Goal: Communication & Community: Ask a question

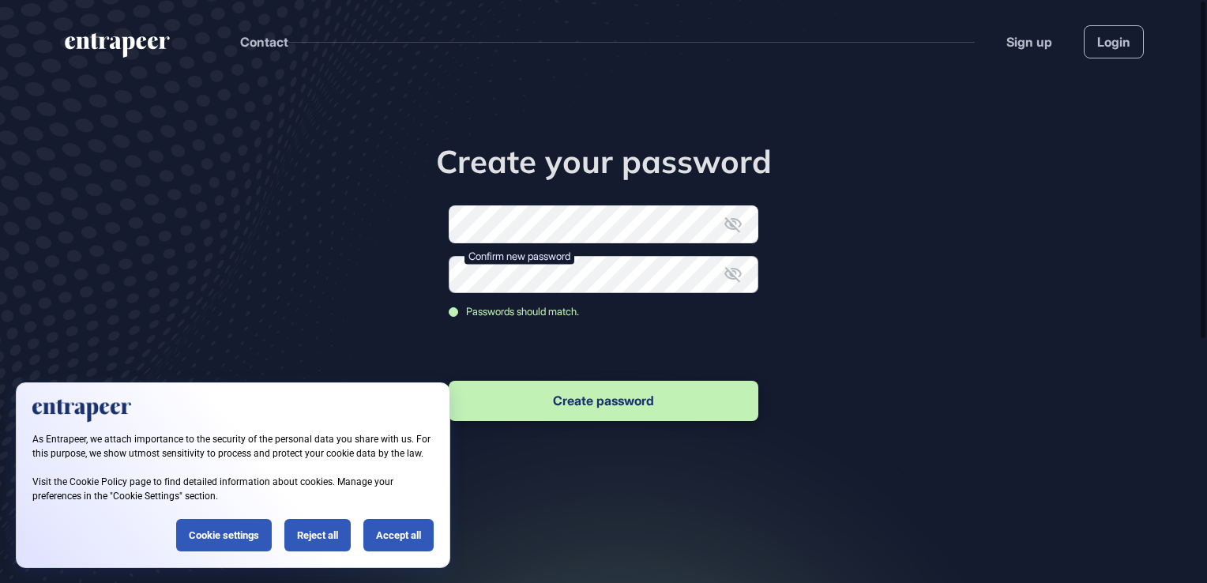
click at [449, 381] on button "Create password" at bounding box center [604, 401] width 310 height 40
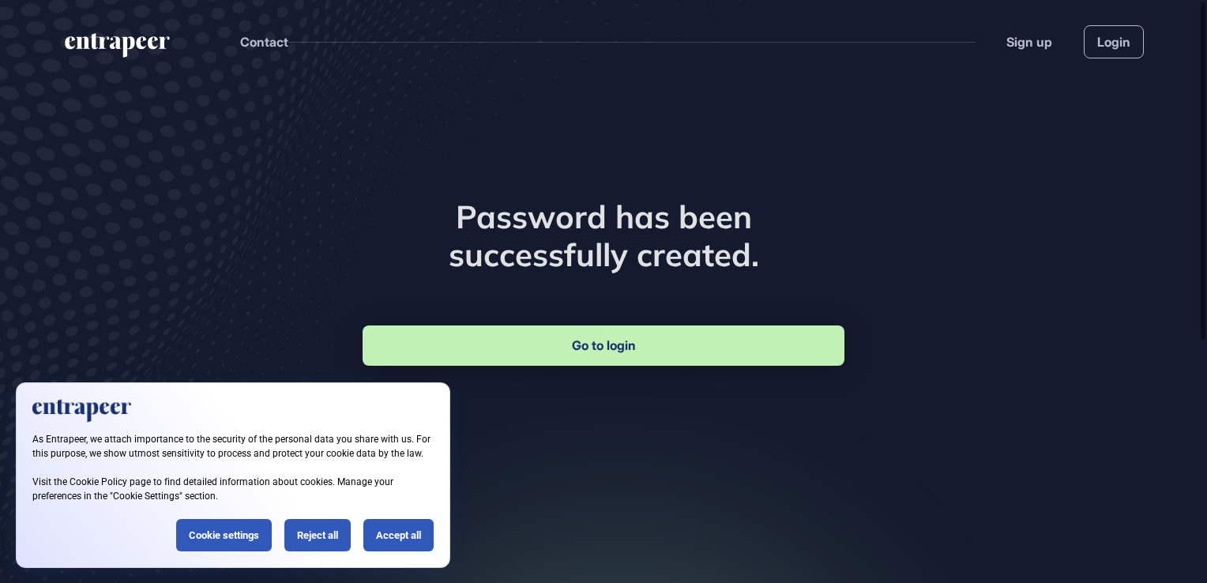
click at [669, 357] on link "Go to login" at bounding box center [604, 346] width 482 height 40
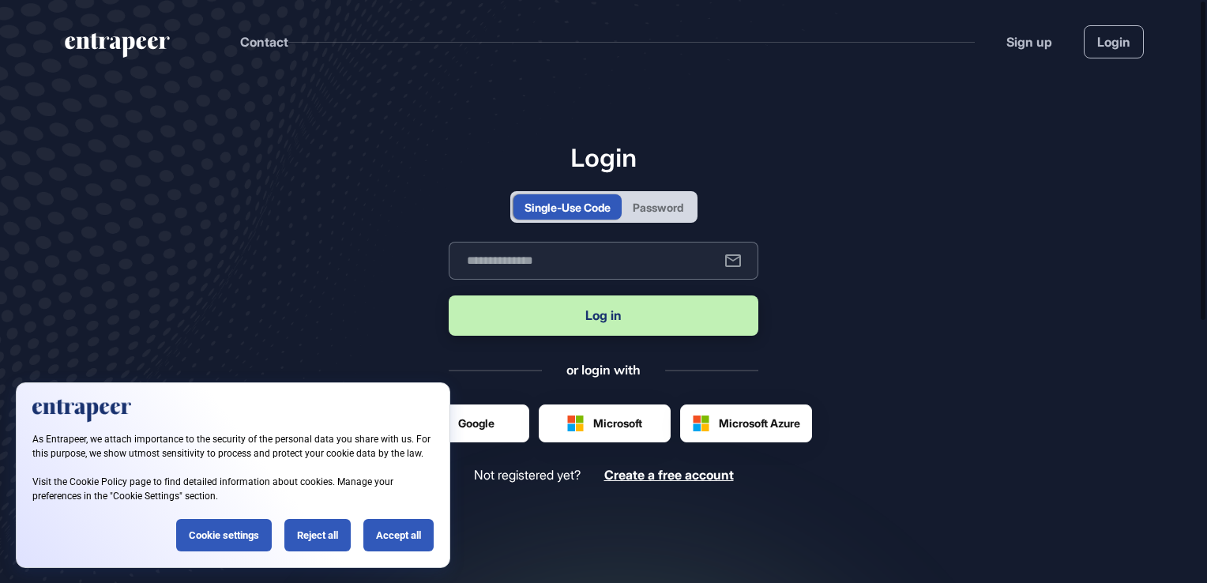
click at [597, 245] on input "text" at bounding box center [604, 261] width 310 height 38
type input "**********"
click at [604, 320] on button "Log in" at bounding box center [604, 315] width 310 height 40
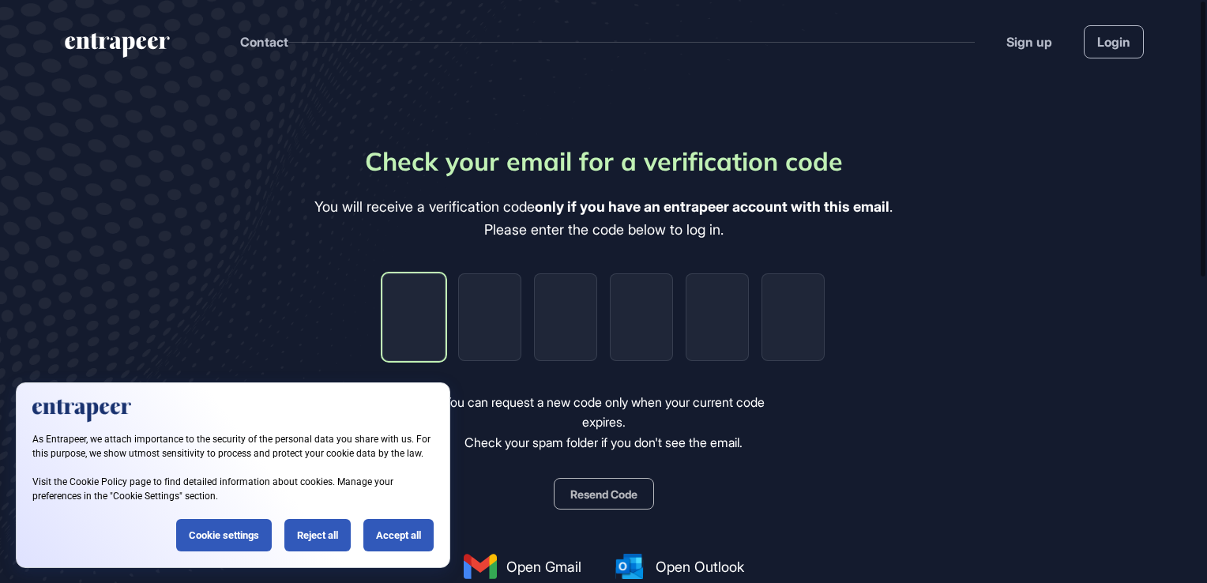
type input "*"
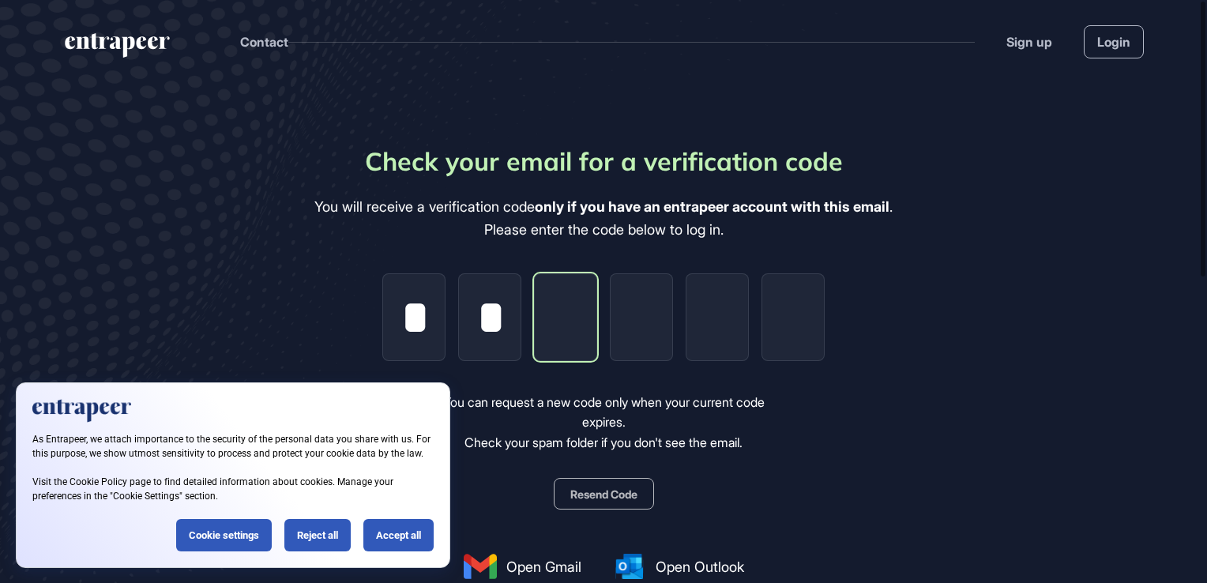
type input "*"
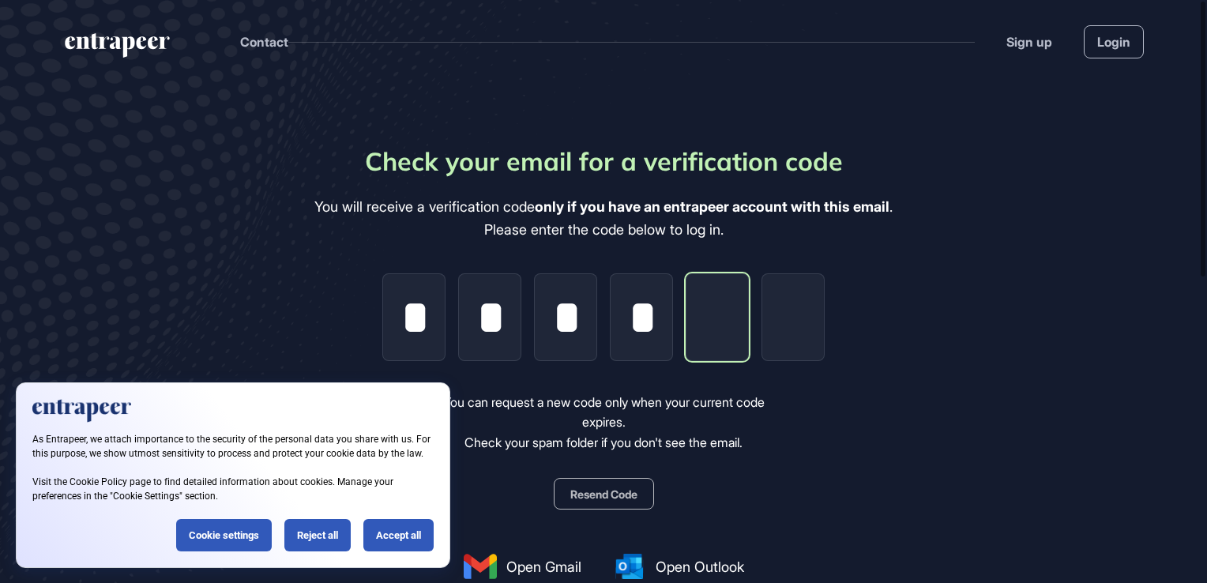
type input "*"
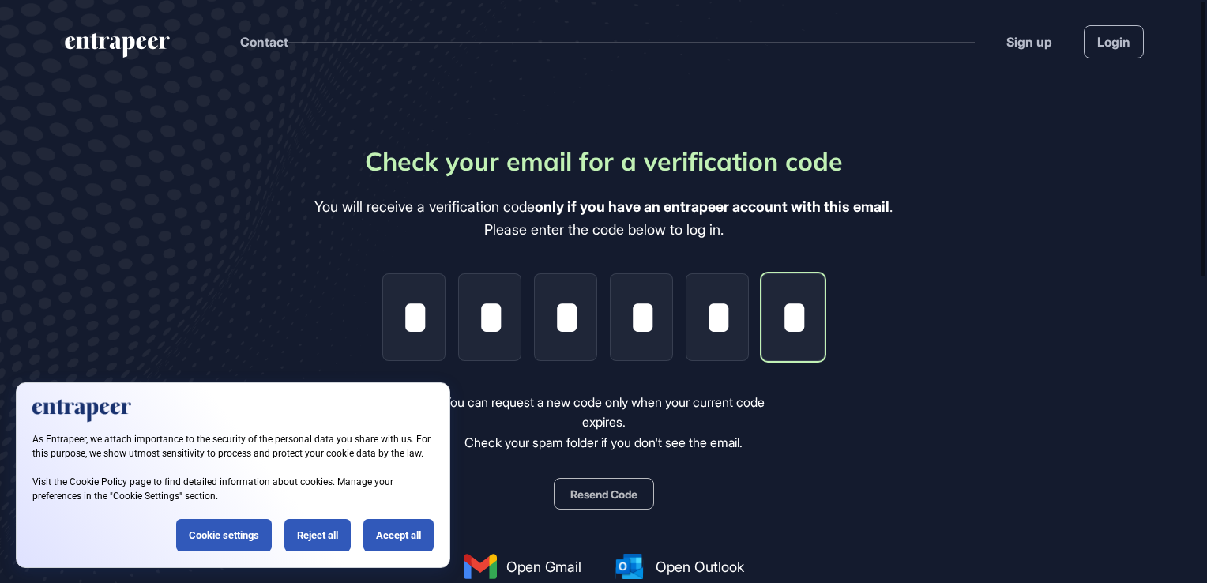
scroll to position [0, 1]
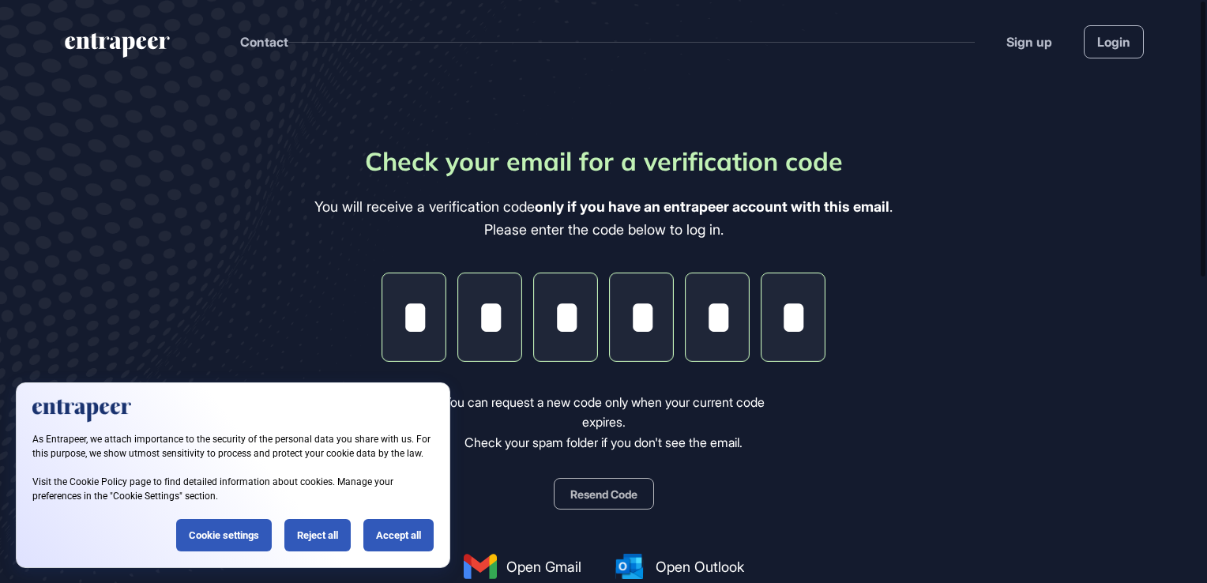
type input "*"
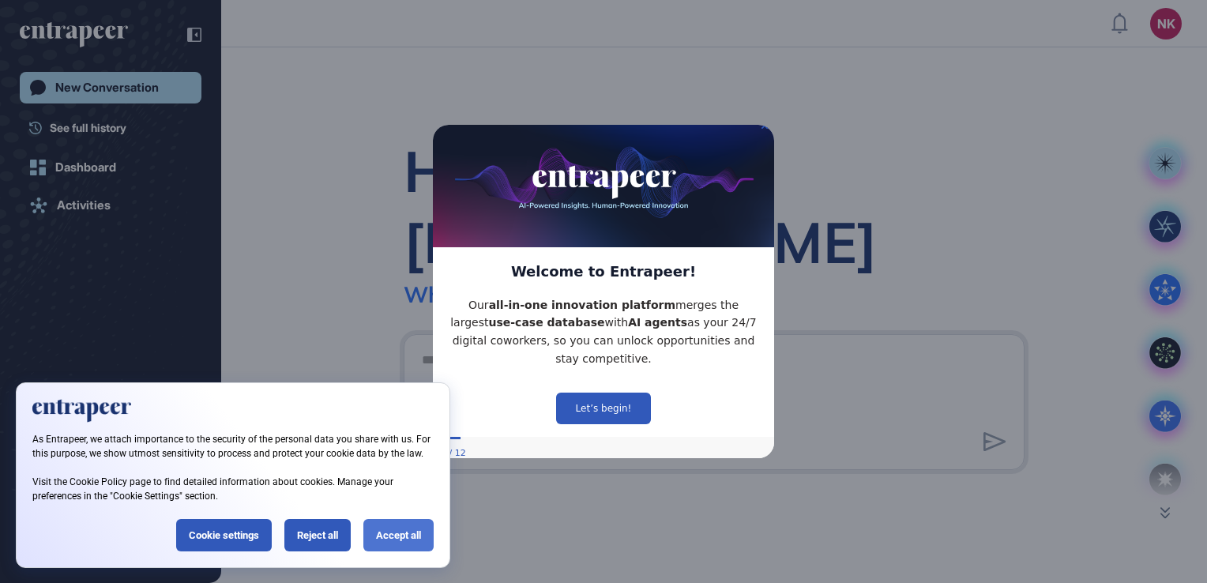
click at [407, 545] on div "Accept all" at bounding box center [398, 535] width 70 height 32
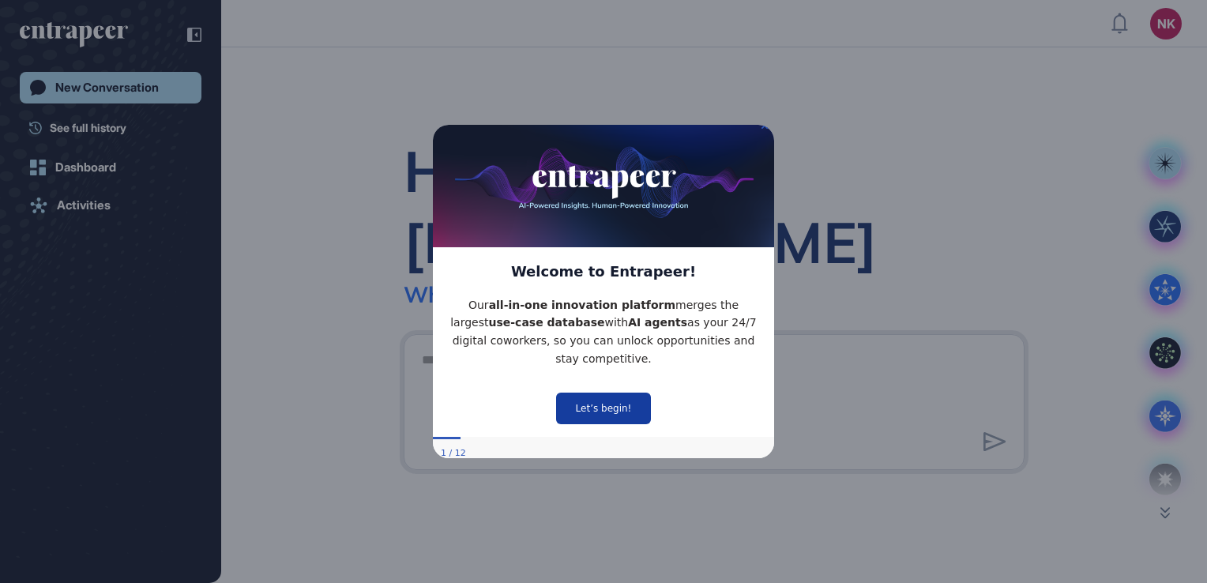
click at [638, 392] on button "Let’s begin!" at bounding box center [603, 408] width 95 height 32
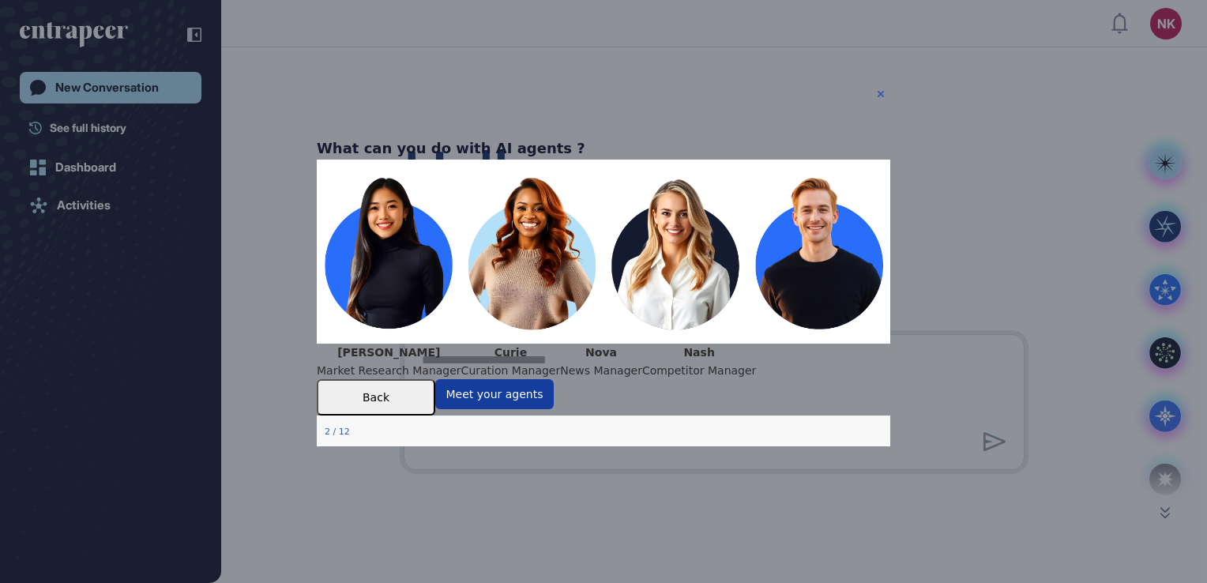
click at [554, 409] on button "Meet your agents" at bounding box center [494, 394] width 119 height 30
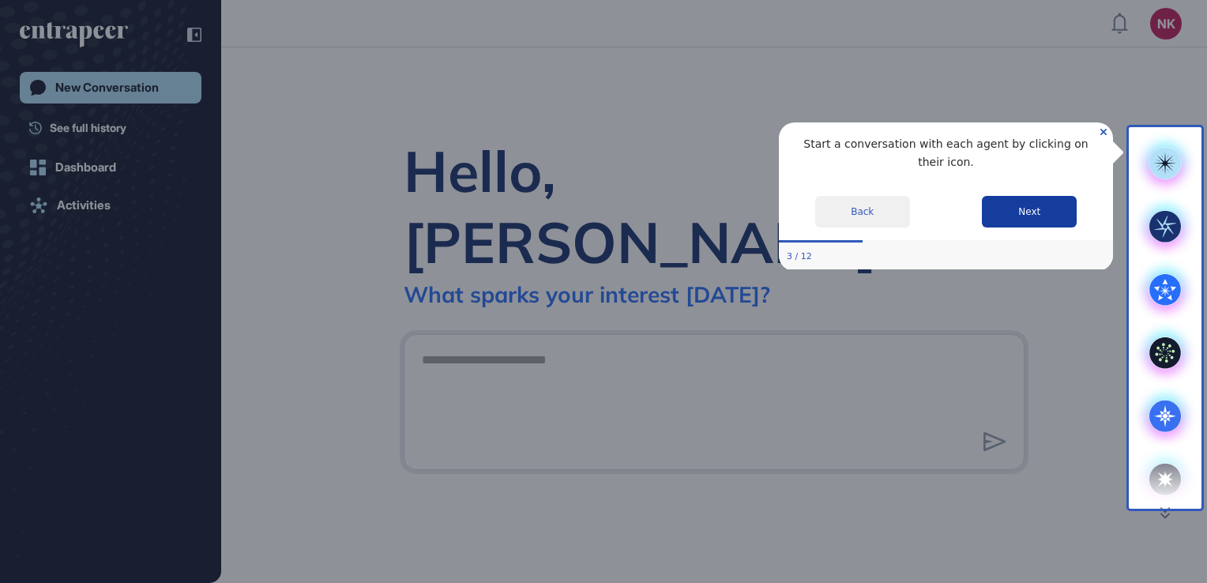
click at [1043, 195] on button "Next" at bounding box center [1029, 211] width 95 height 32
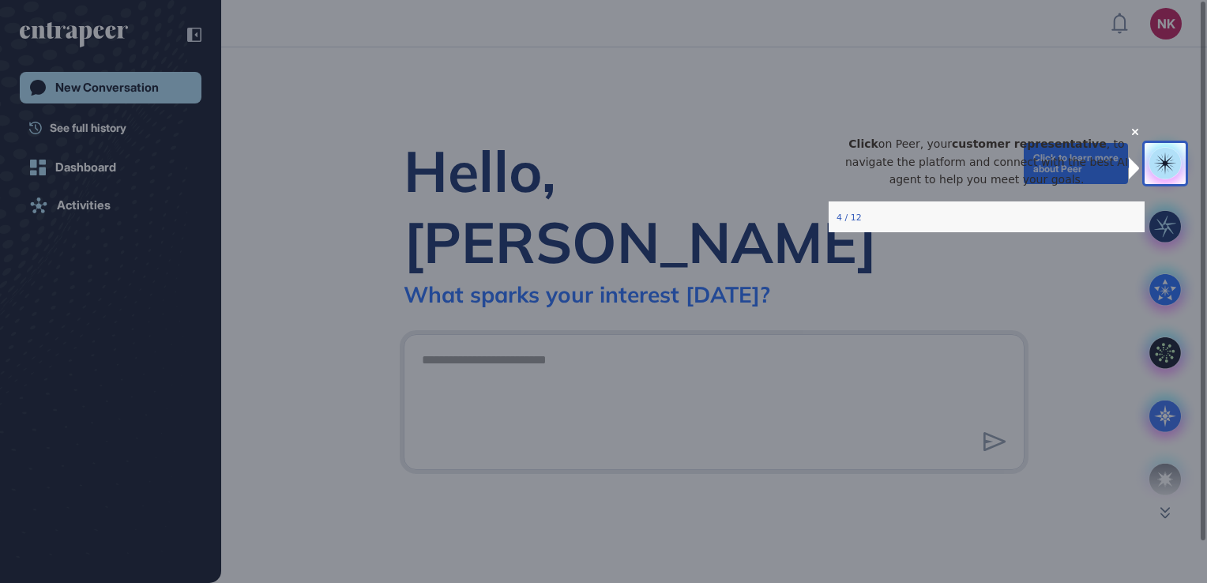
click at [1167, 156] on rect at bounding box center [1166, 164] width 32 height 32
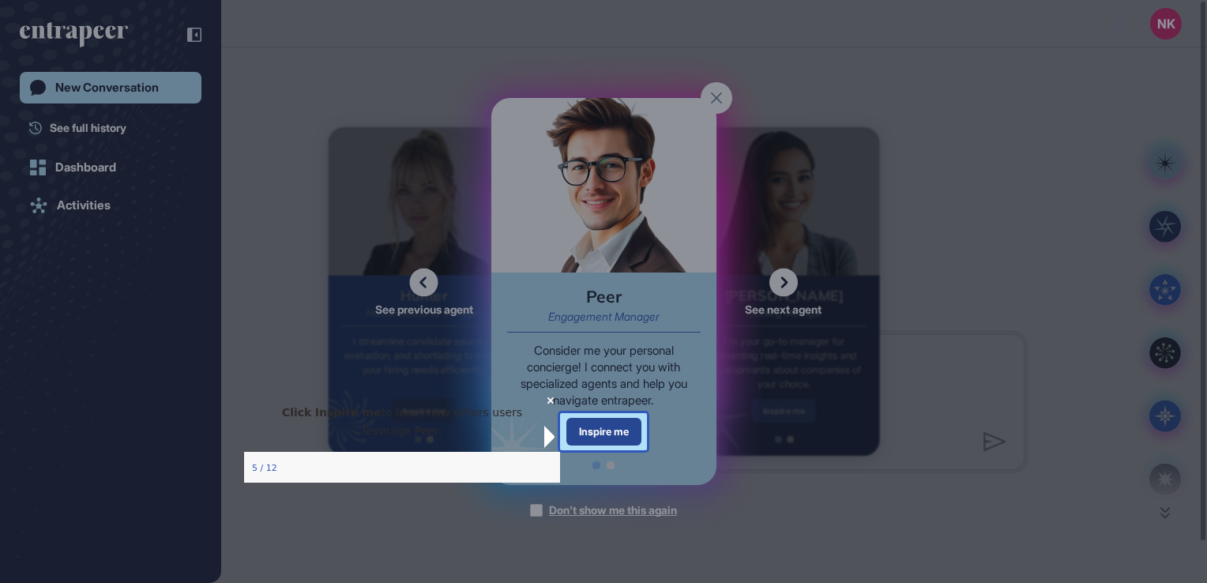
click at [575, 425] on div "Inspire me" at bounding box center [604, 432] width 75 height 28
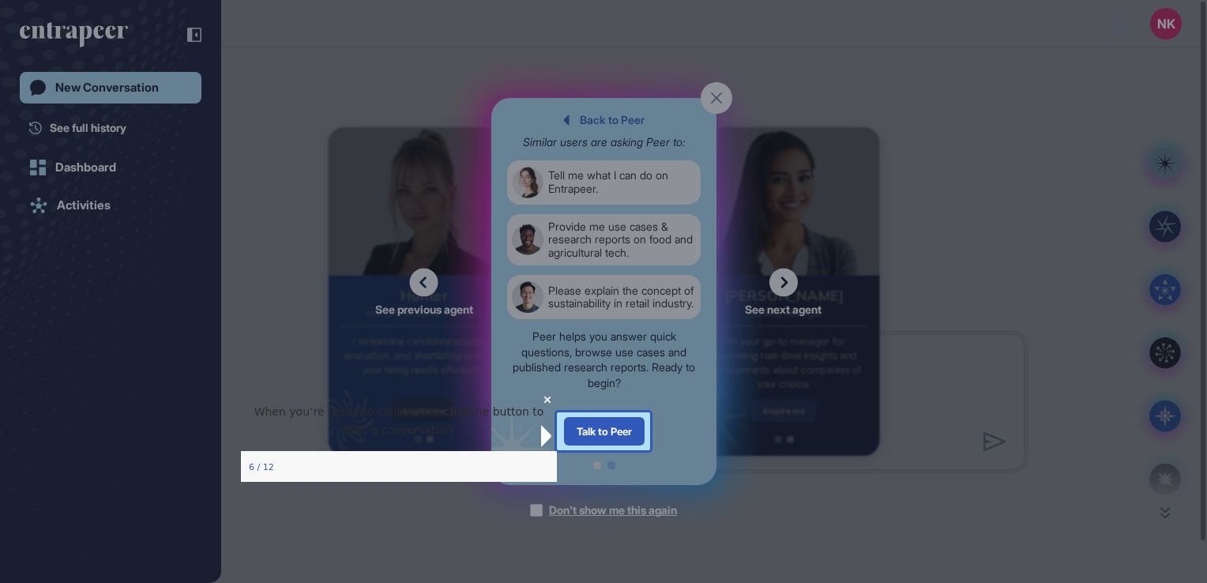
click at [575, 425] on div "Talk to Peer" at bounding box center [603, 431] width 81 height 28
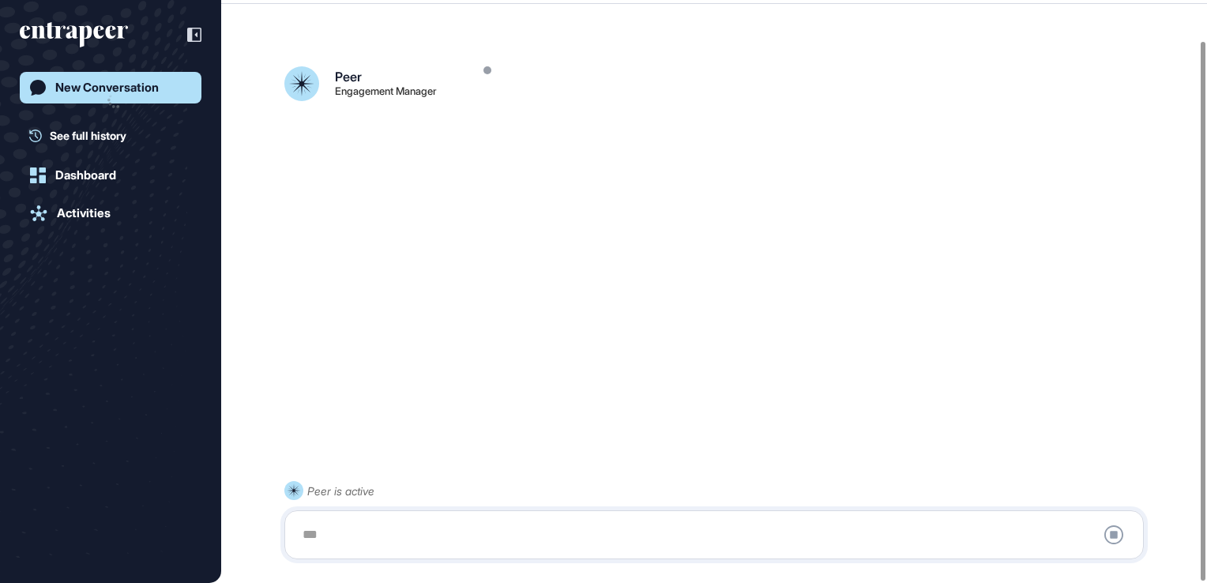
scroll to position [44, 0]
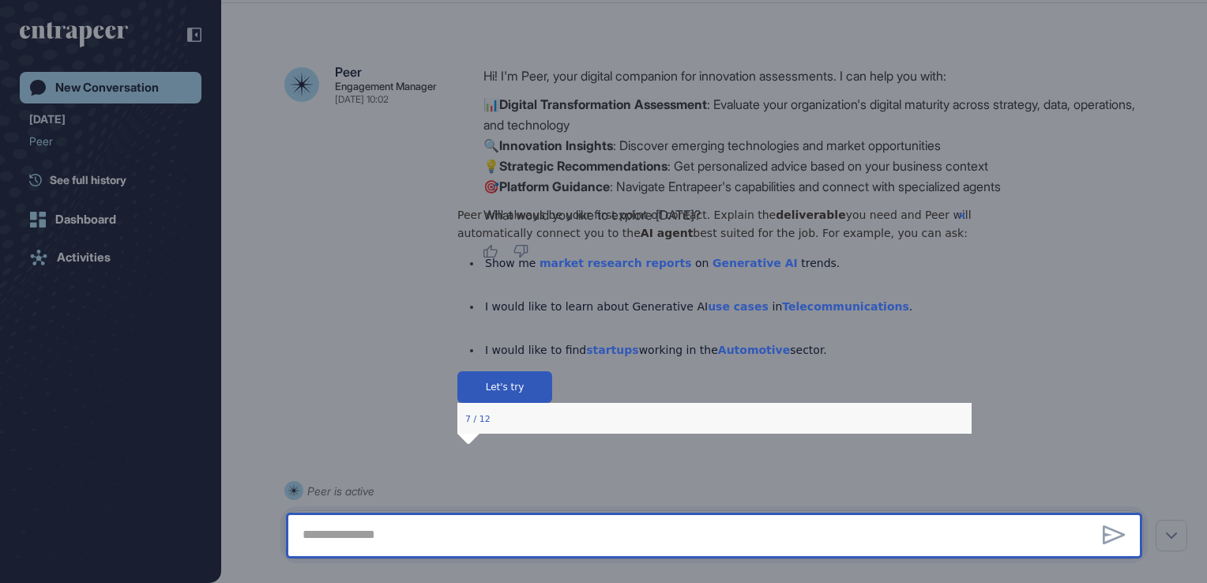
click at [958, 219] on icon "Close Preview" at bounding box center [961, 216] width 6 height 6
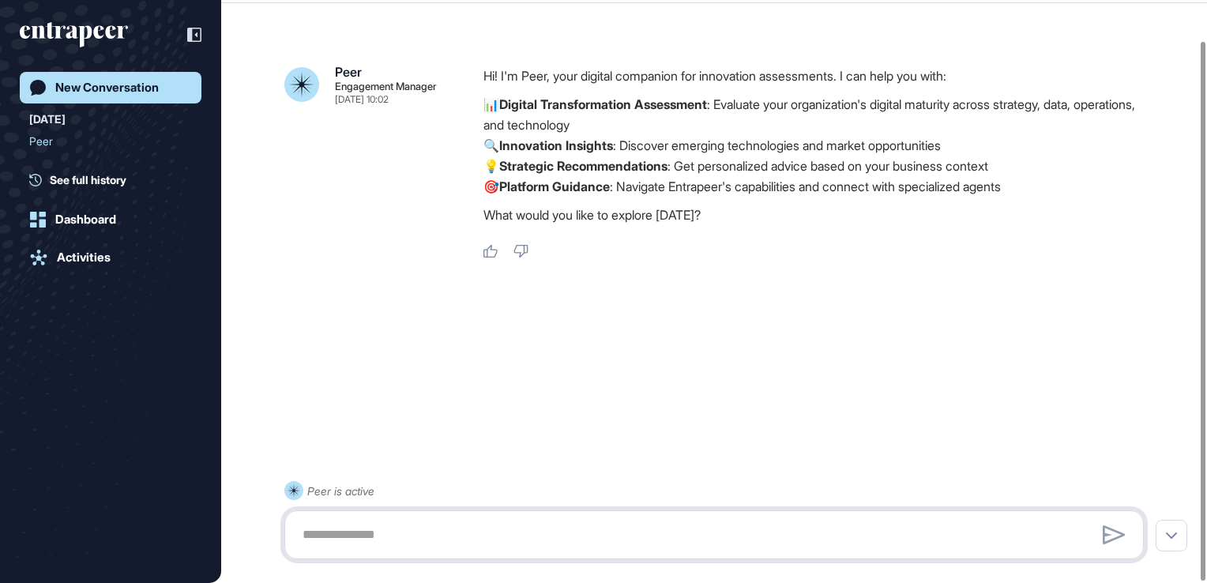
click at [776, 537] on textarea at bounding box center [714, 535] width 842 height 32
type textarea "**********"
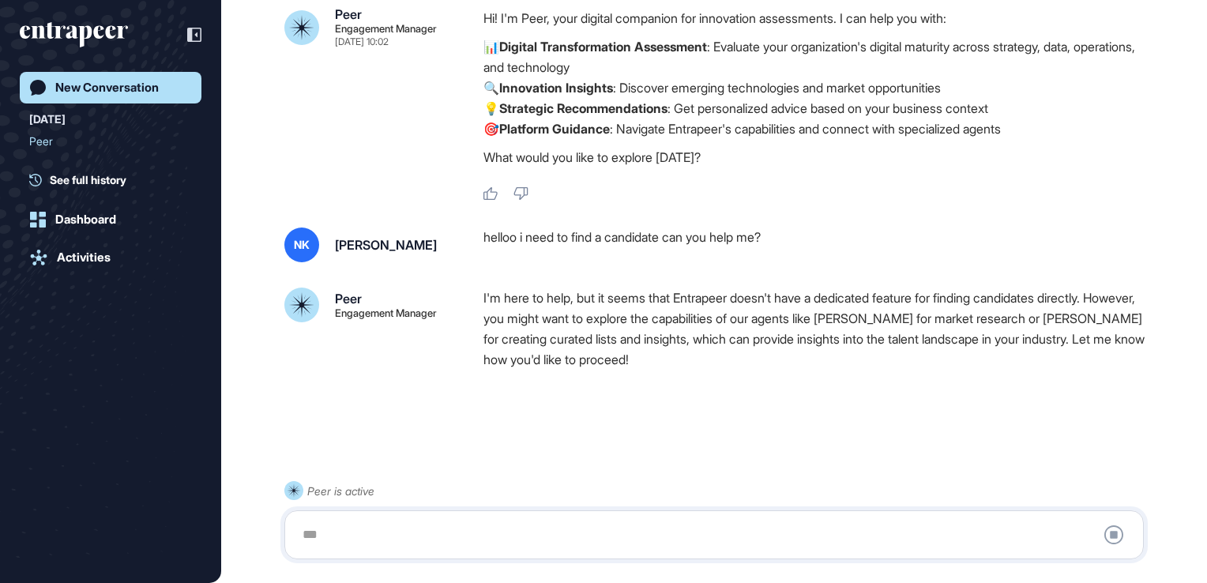
scroll to position [114, 0]
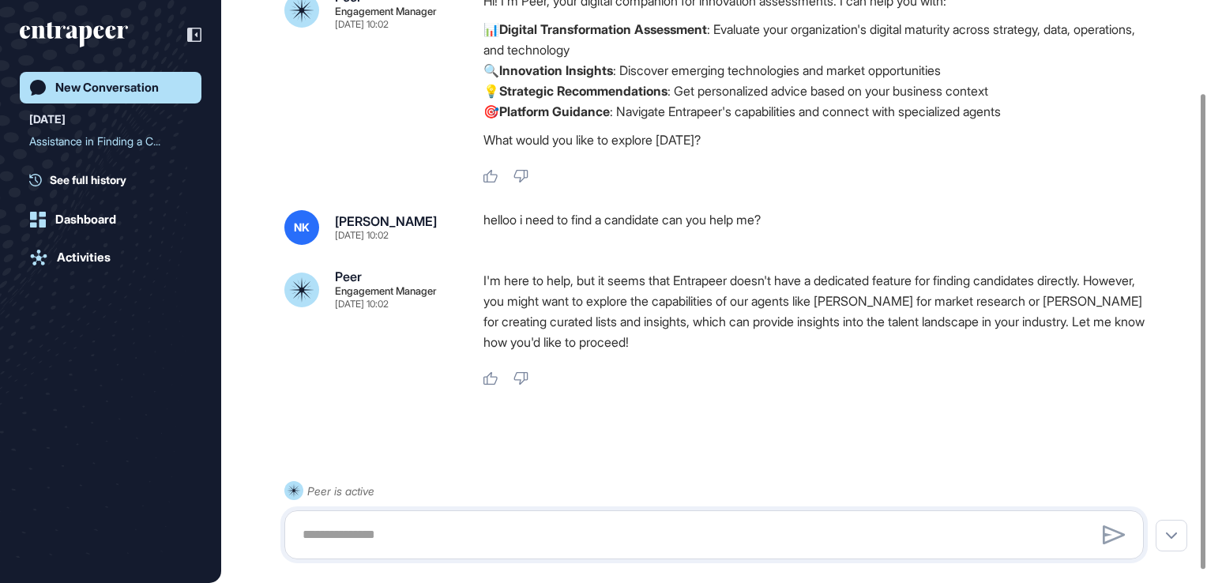
click at [442, 559] on div "Peer is active" at bounding box center [714, 520] width 860 height 78
click at [447, 537] on textarea at bounding box center [714, 535] width 842 height 32
type textarea "**********"
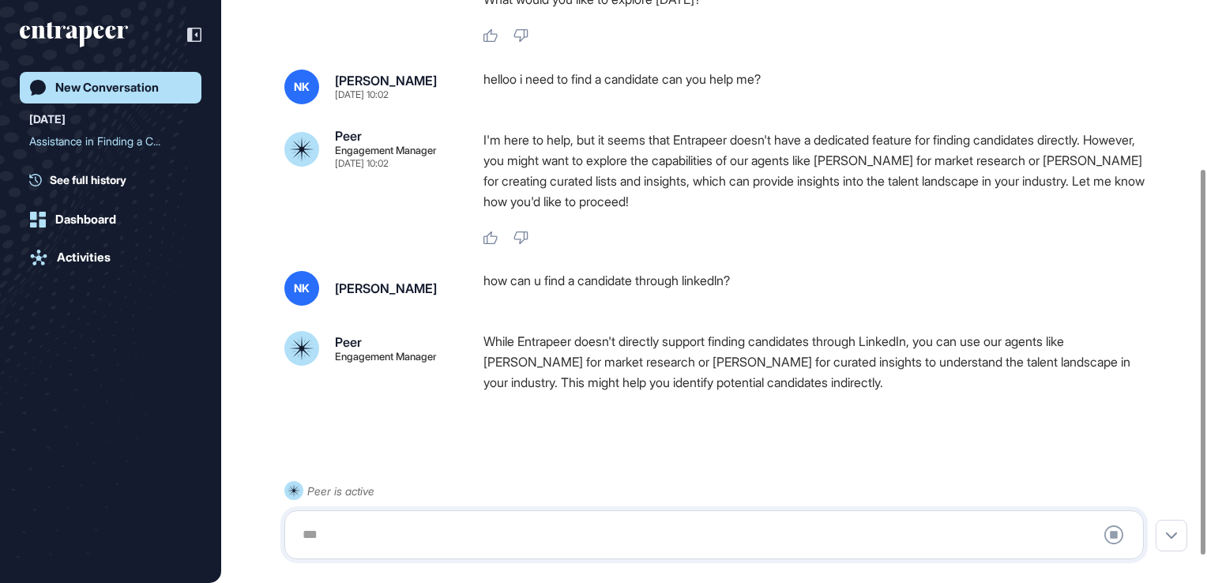
scroll to position [295, 0]
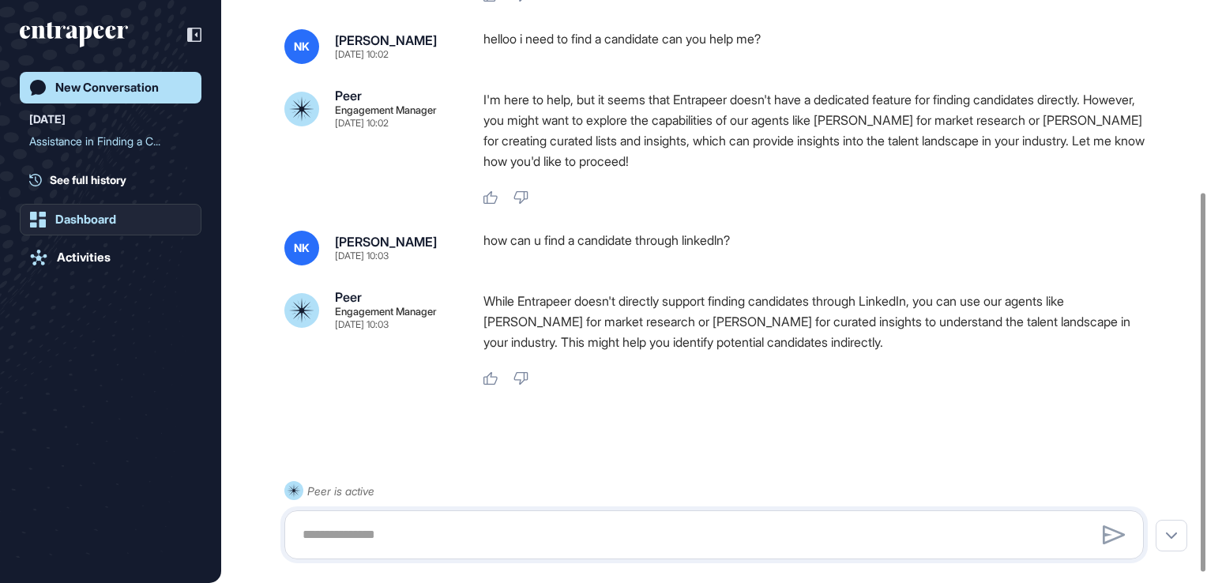
click at [116, 218] on div "Dashboard" at bounding box center [85, 220] width 61 height 14
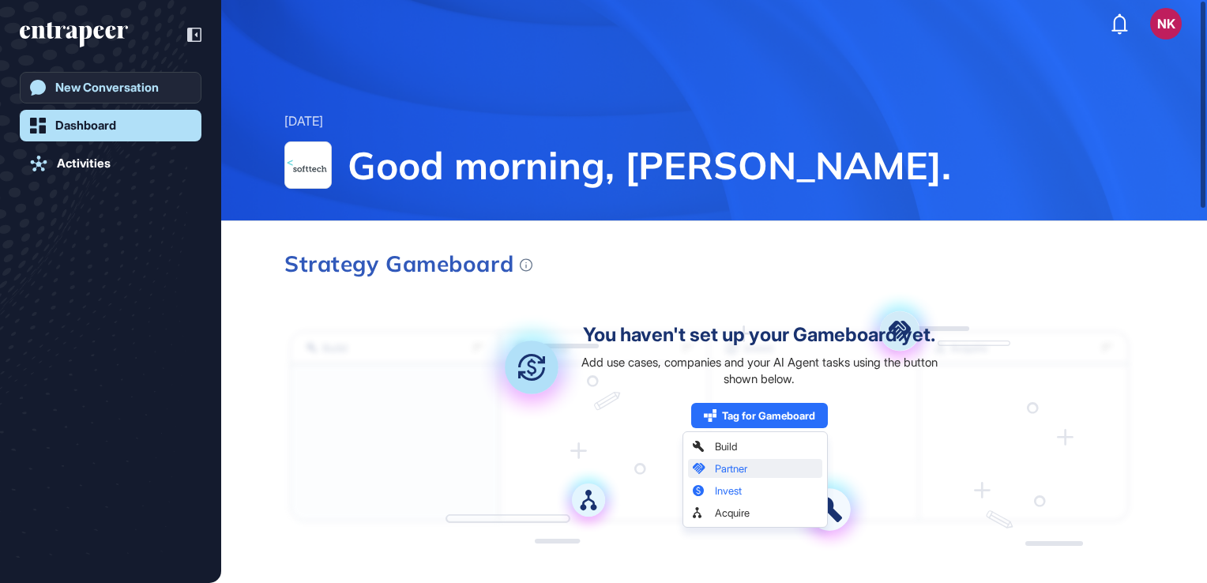
click at [150, 76] on link "New Conversation" at bounding box center [111, 88] width 182 height 32
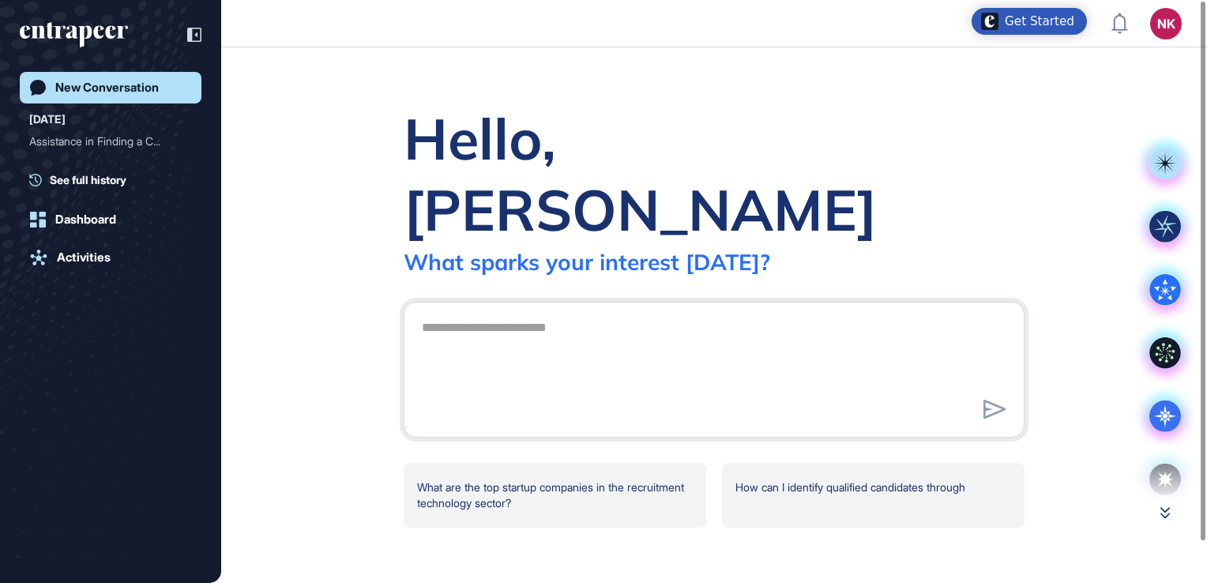
click at [1166, 513] on icon at bounding box center [1165, 513] width 9 height 11
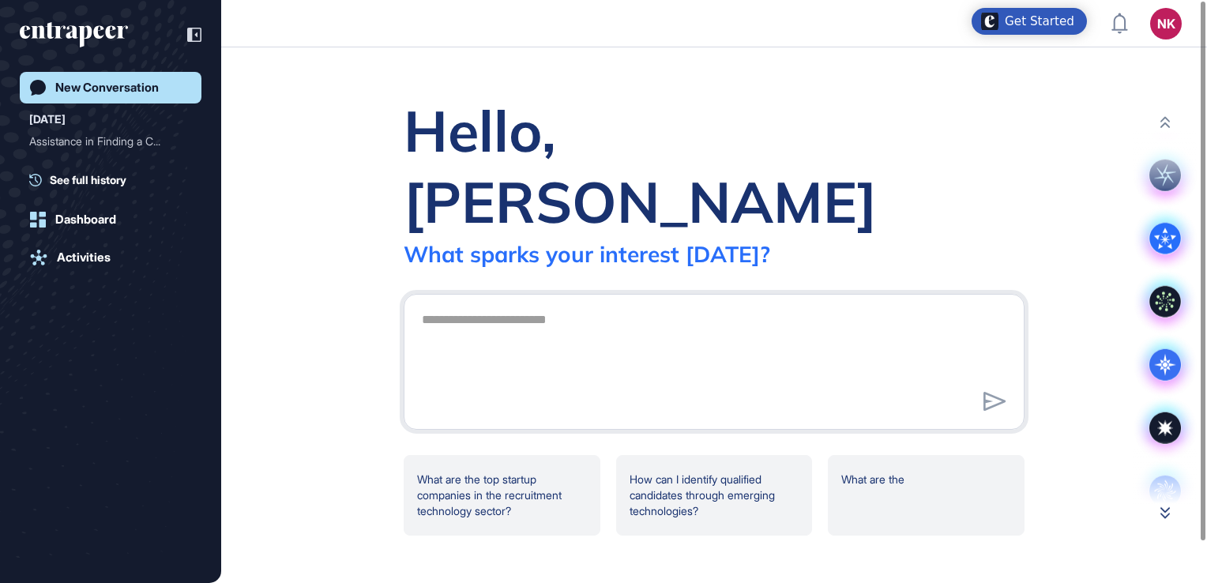
scroll to position [63, 0]
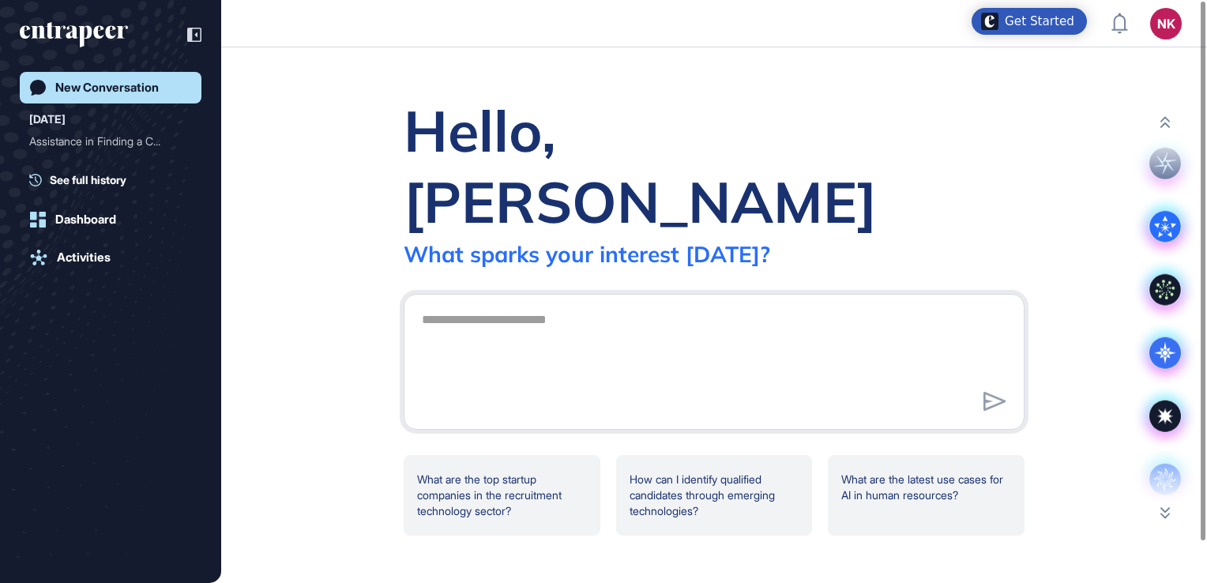
click at [1166, 520] on div "Hello, [PERSON_NAME] What sparks your interest [DATE]? .cls-2{fill:#fff} What a…" at bounding box center [714, 315] width 986 height 536
click at [1166, 517] on icon at bounding box center [1165, 513] width 9 height 11
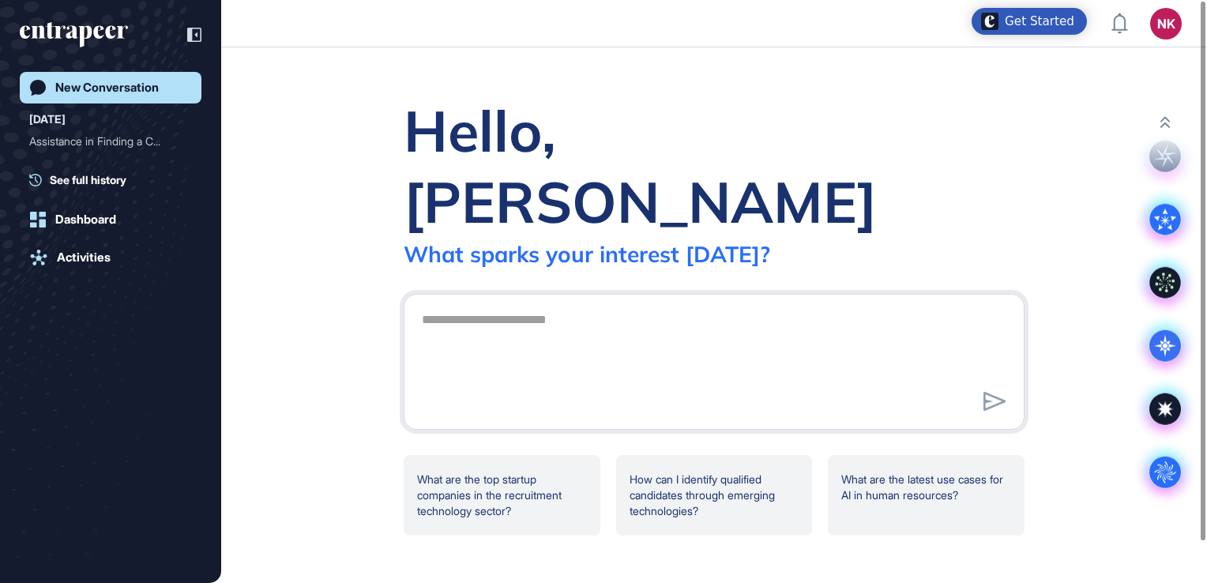
click at [1166, 517] on div "Hello, [PERSON_NAME] What sparks your interest [DATE]? .cls-2{fill:#fff} What a…" at bounding box center [714, 315] width 986 height 536
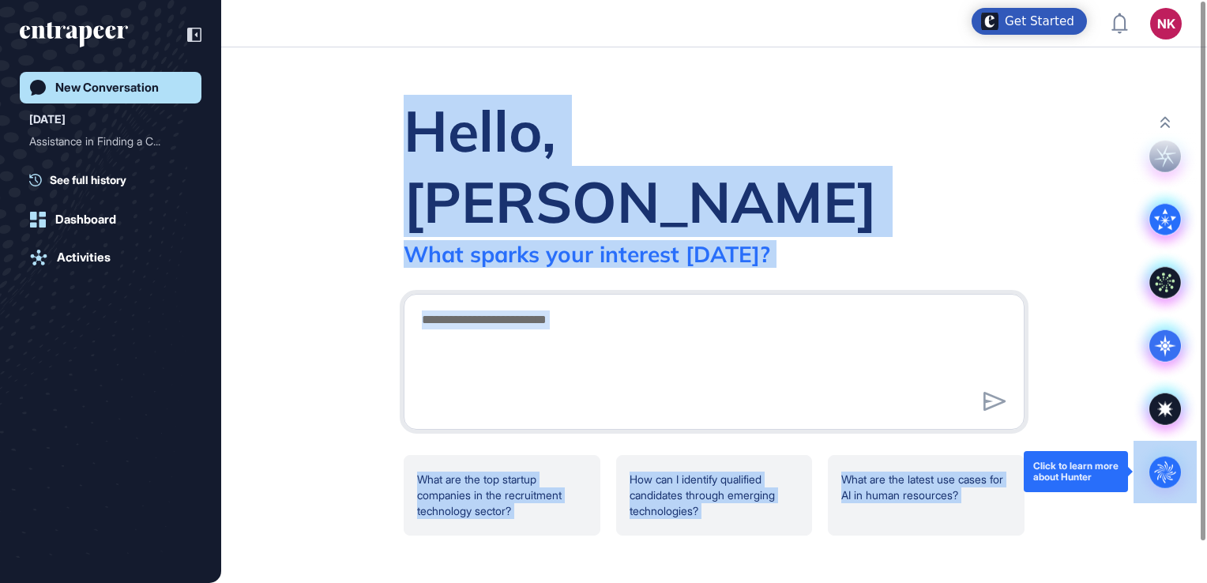
drag, startPoint x: 1166, startPoint y: 517, endPoint x: 1160, endPoint y: 479, distance: 38.4
click at [1160, 479] on main ".cls-2{fill:#fff} Hello, [PERSON_NAME] What sparks your interest [DATE]? .cls-2…" at bounding box center [603, 315] width 1207 height 536
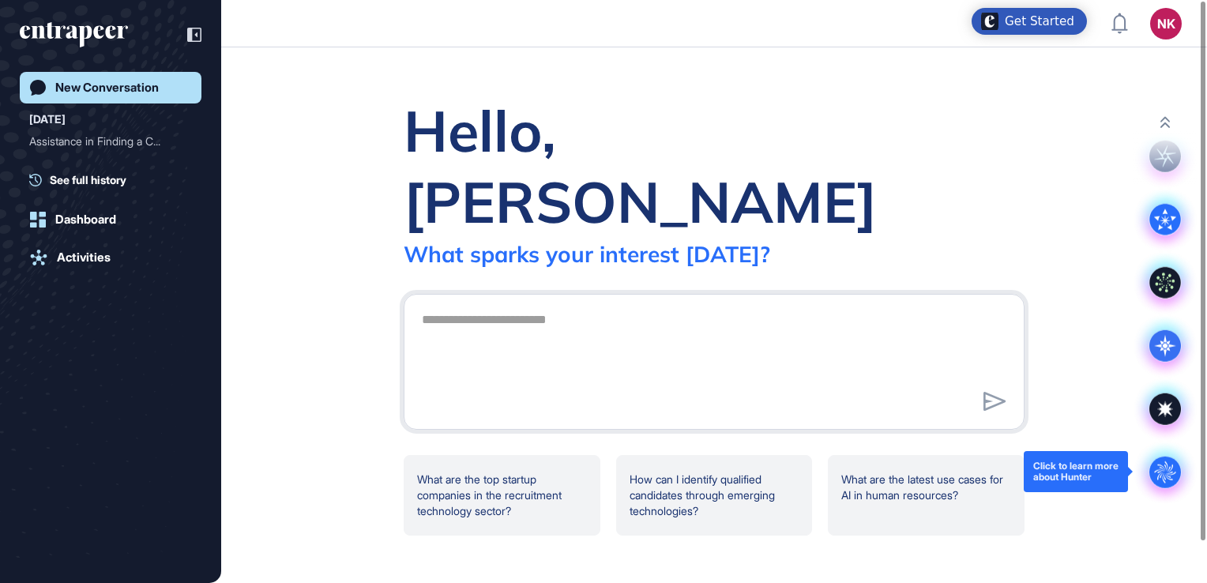
click at [1160, 479] on icon ".cls-2{fill:#fff}" at bounding box center [1166, 473] width 32 height 32
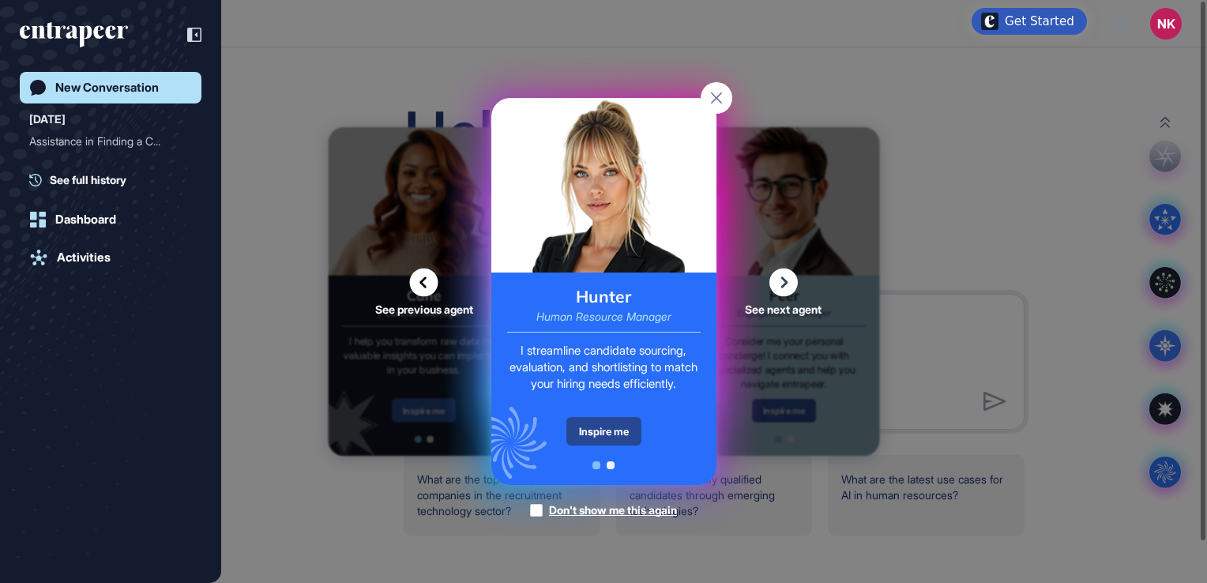
click at [577, 425] on div "Inspire me" at bounding box center [604, 431] width 75 height 28
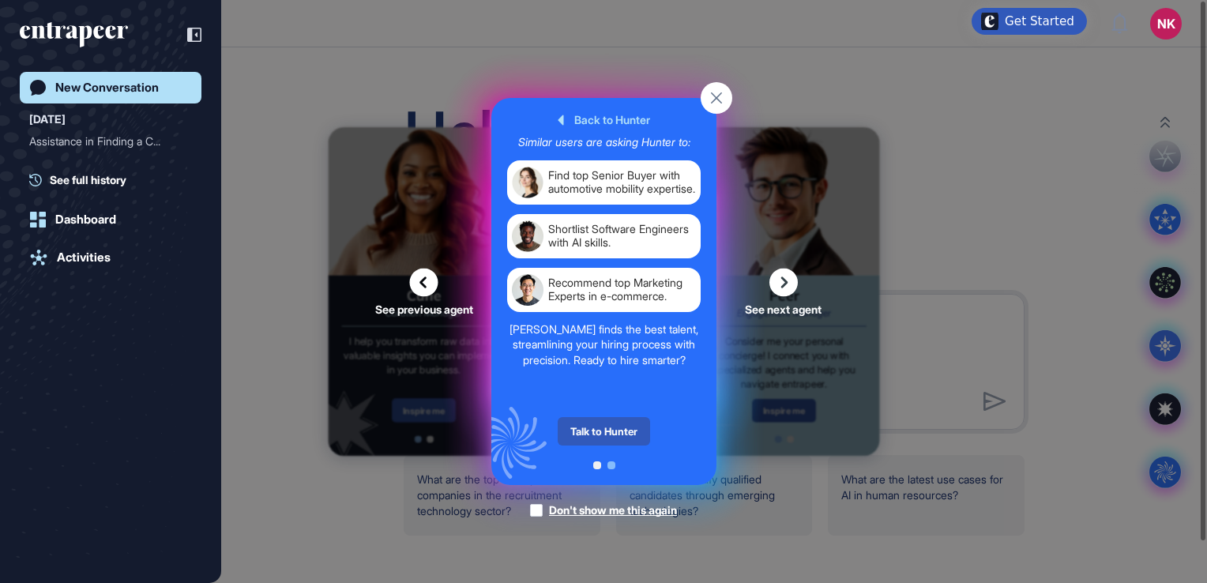
click at [577, 425] on div "Talk to Hunter" at bounding box center [604, 431] width 92 height 28
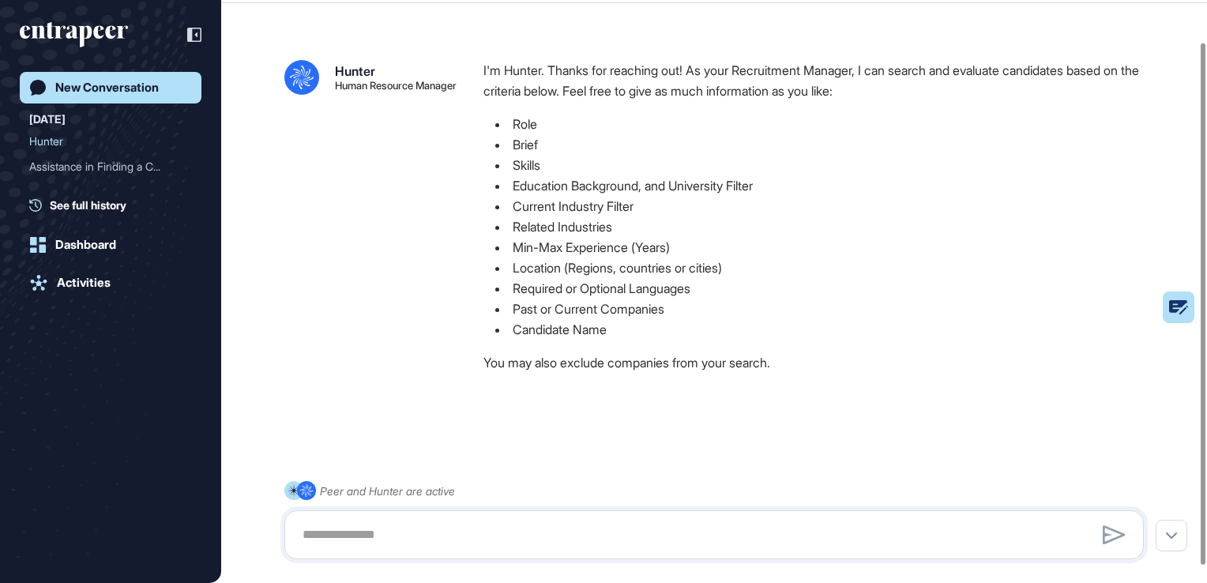
scroll to position [65, 0]
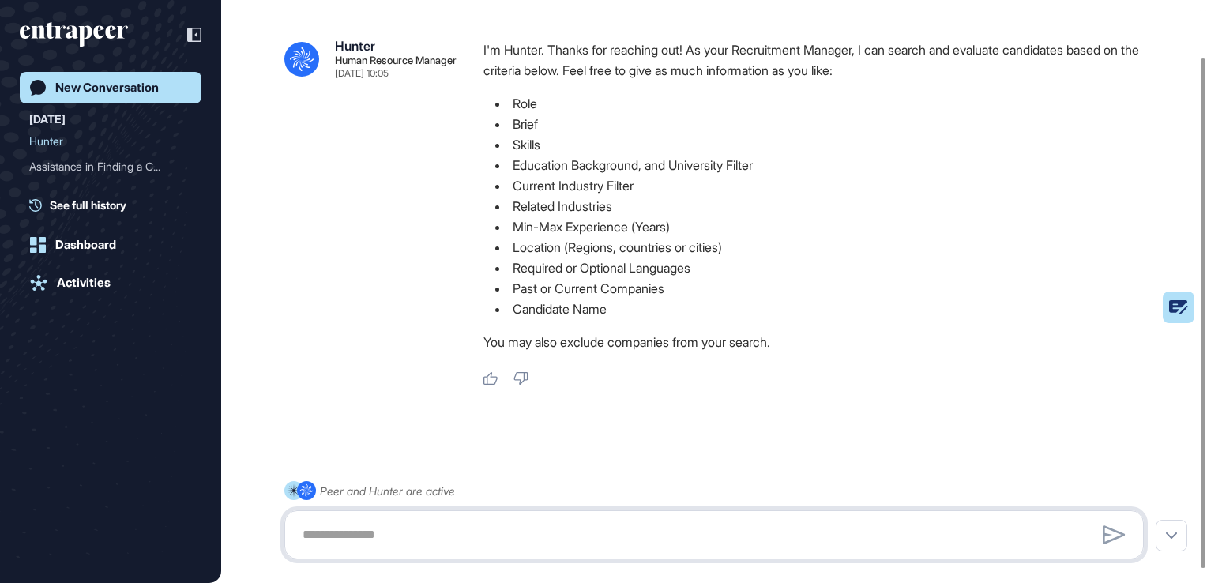
click at [394, 524] on textarea at bounding box center [714, 535] width 842 height 32
type textarea "**********"
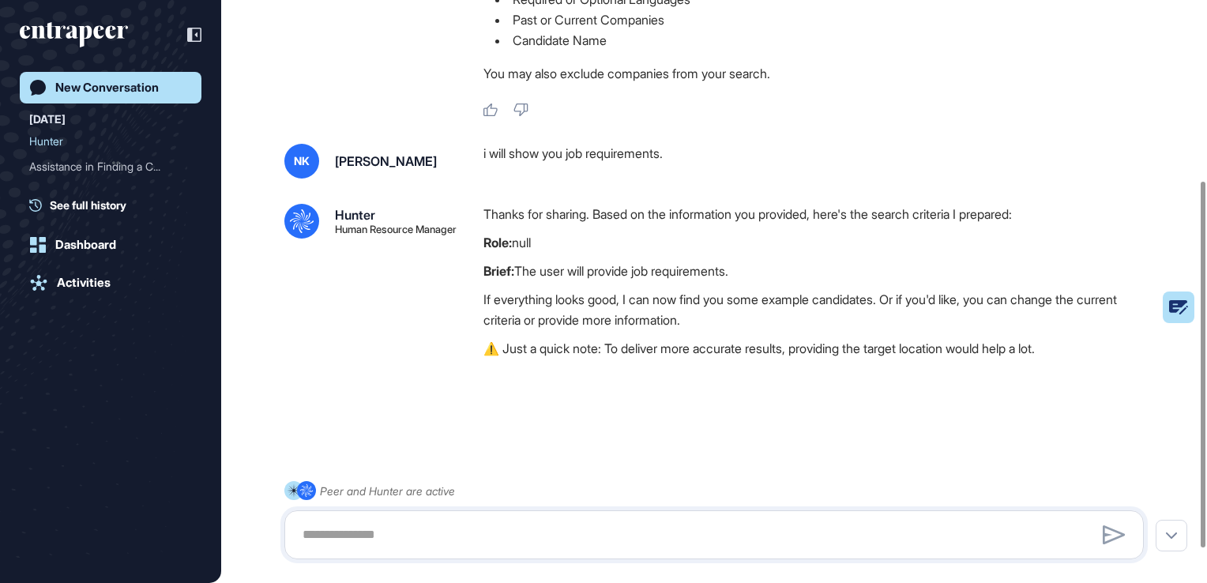
scroll to position [340, 0]
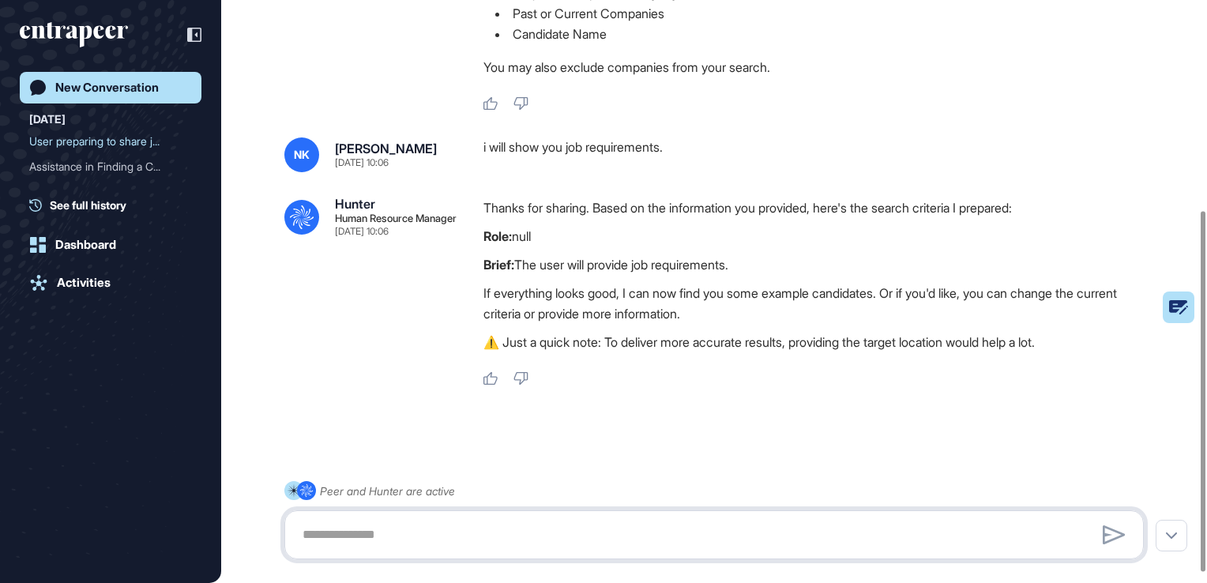
click at [394, 524] on textarea at bounding box center [714, 535] width 842 height 32
paste textarea "**********"
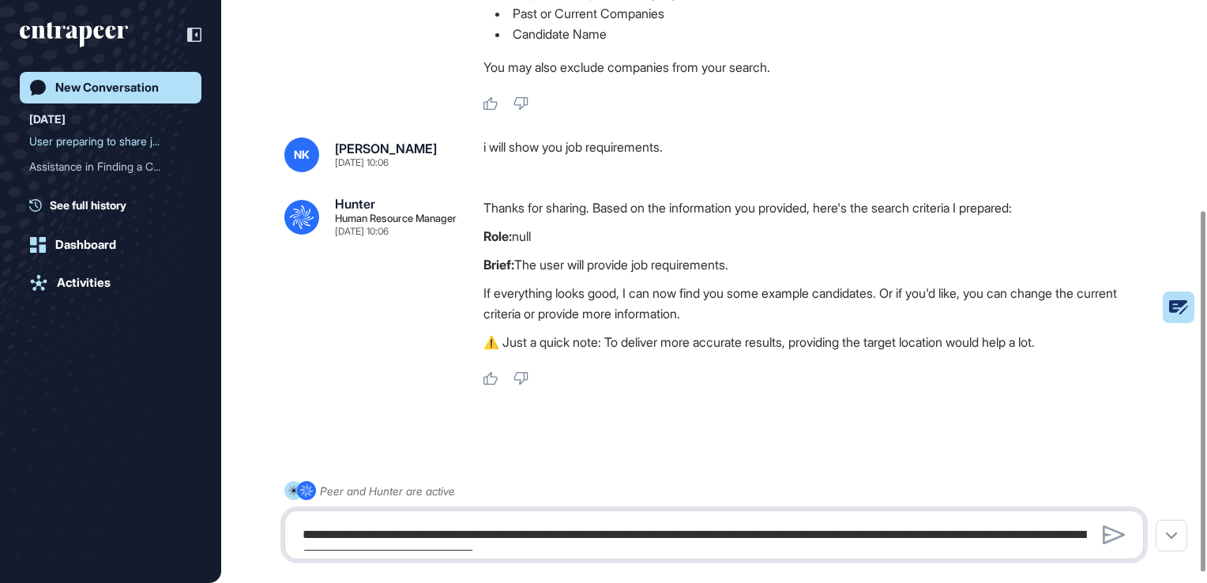
scroll to position [819, 0]
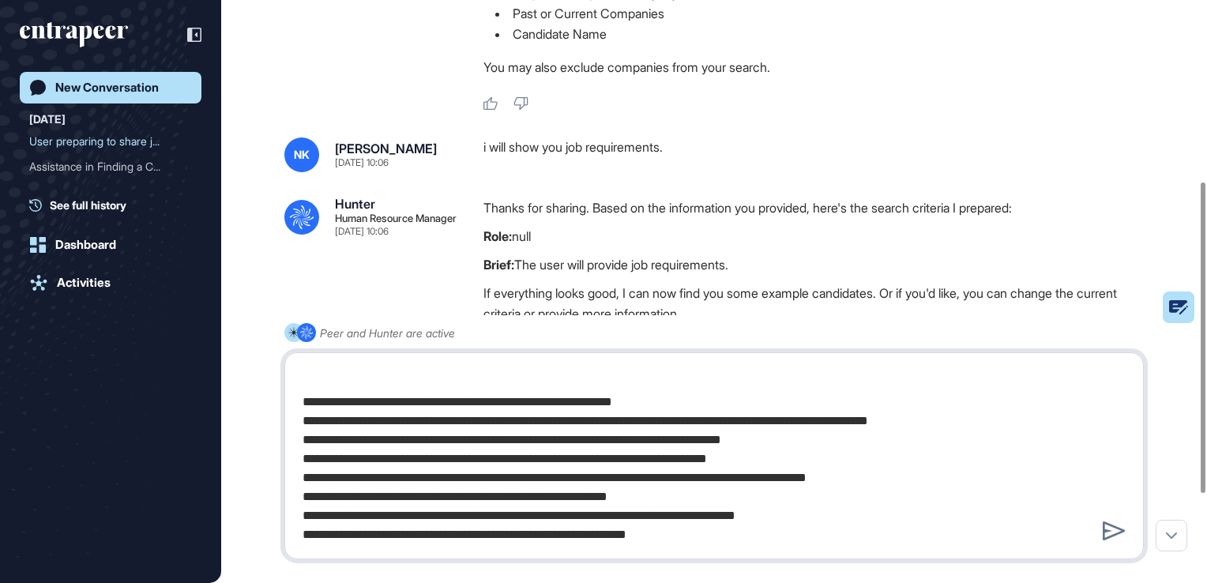
type textarea "**********"
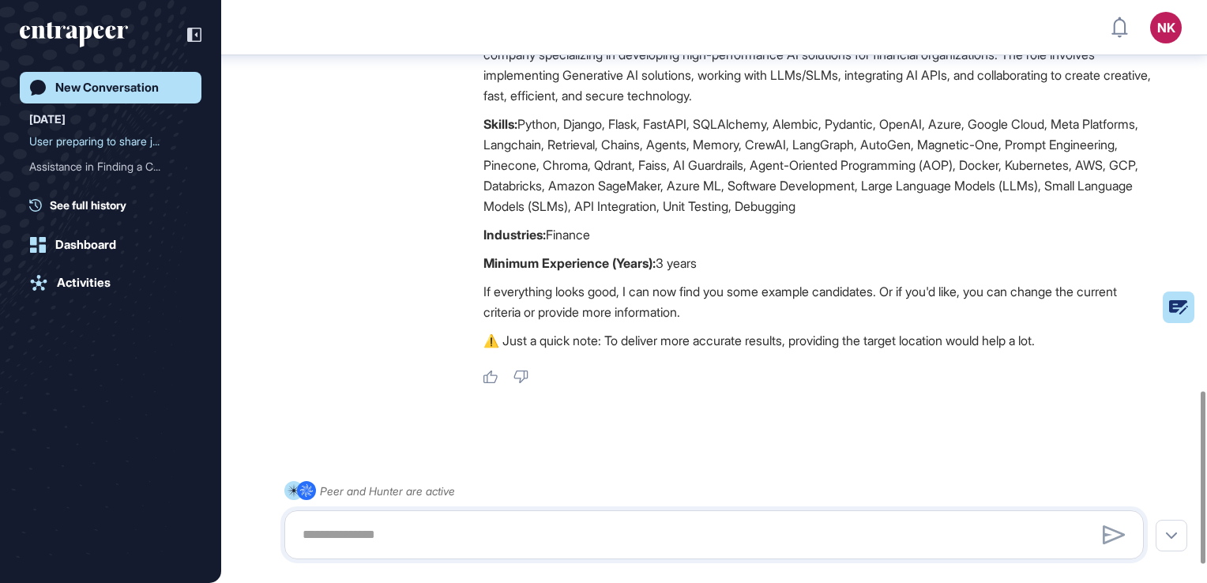
scroll to position [1316, 0]
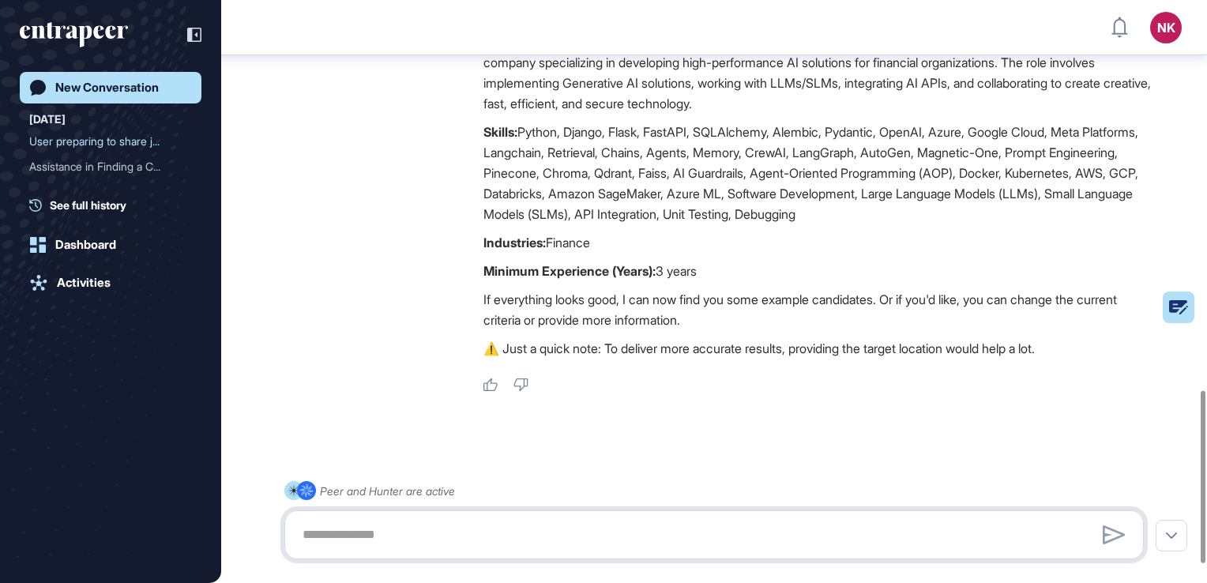
click at [719, 548] on textarea at bounding box center [714, 535] width 842 height 32
type textarea "**********"
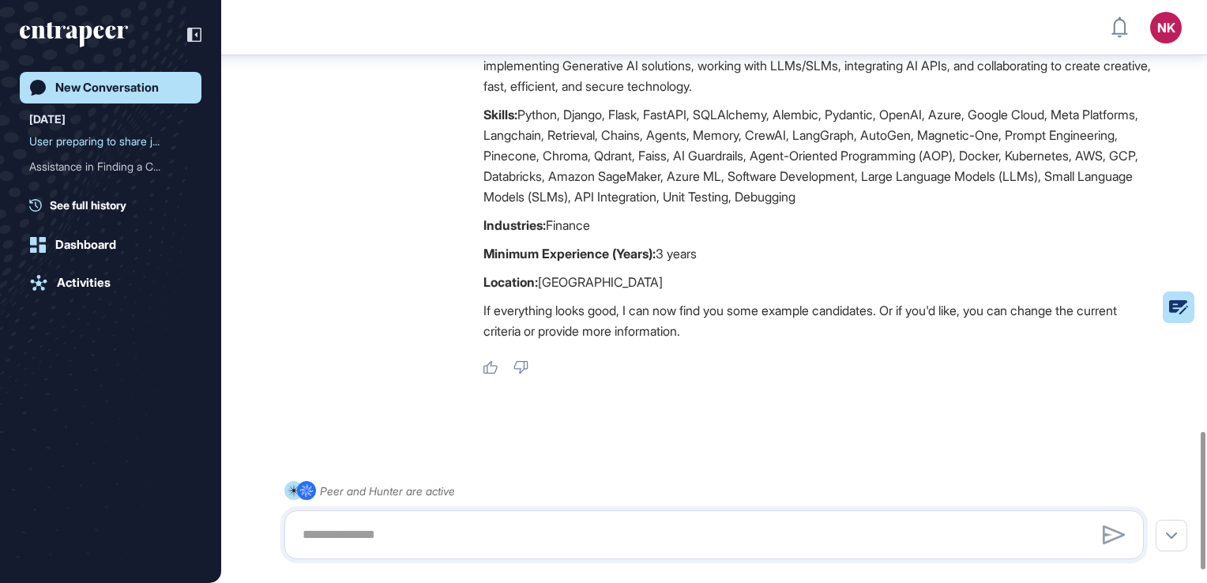
scroll to position [1837, 0]
click at [629, 540] on textarea at bounding box center [714, 535] width 842 height 32
type textarea "**********"
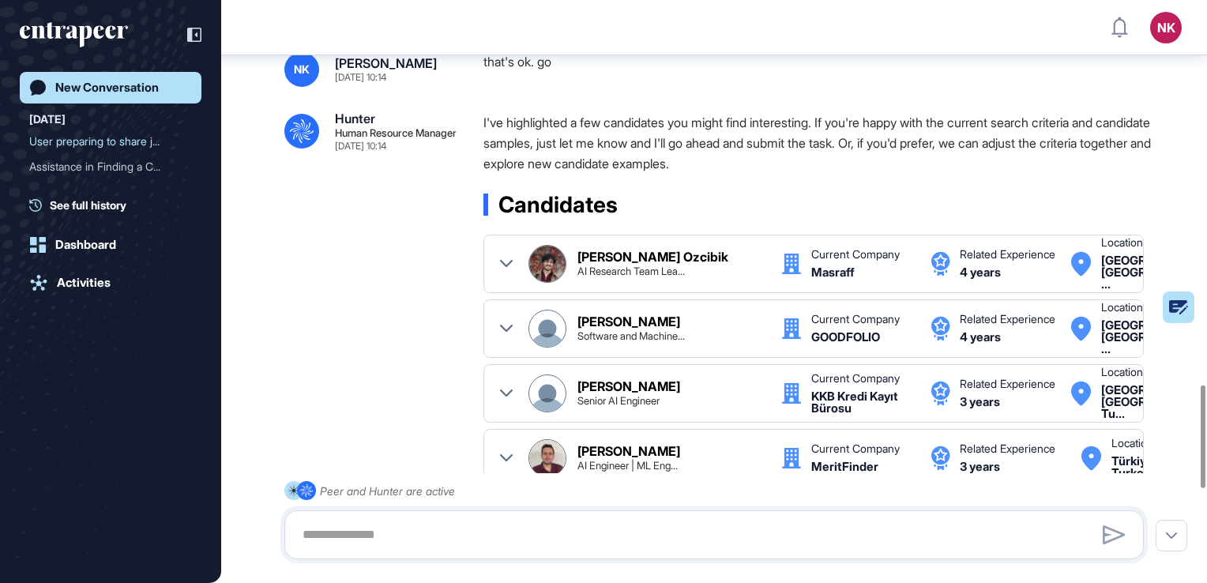
scroll to position [2189, 0]
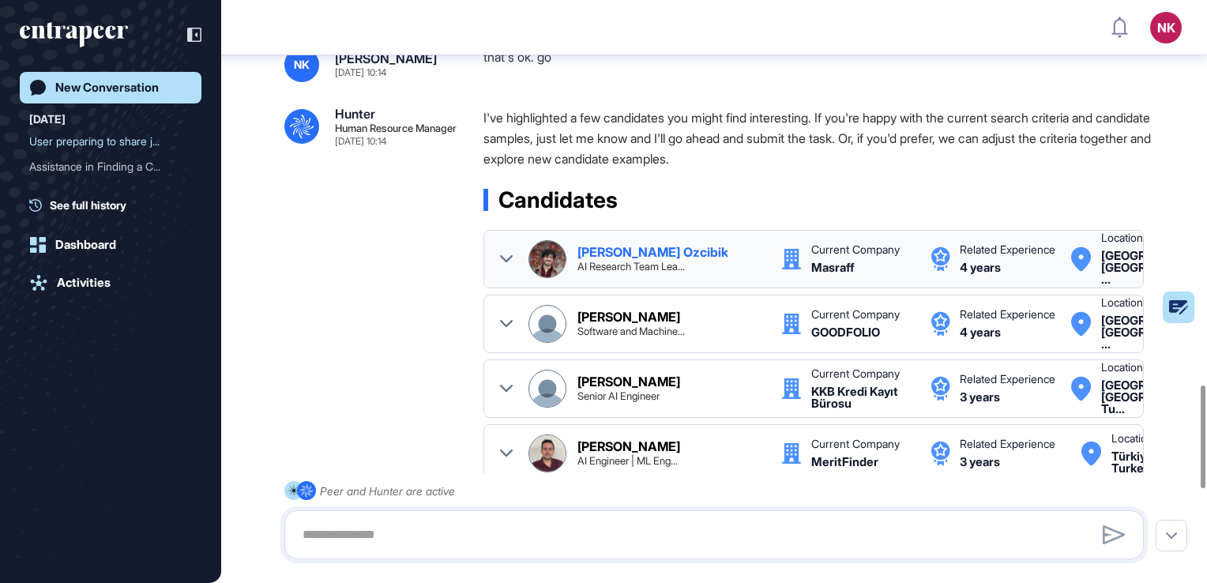
click at [622, 272] on div "AI Research Team Lea..." at bounding box center [631, 267] width 107 height 10
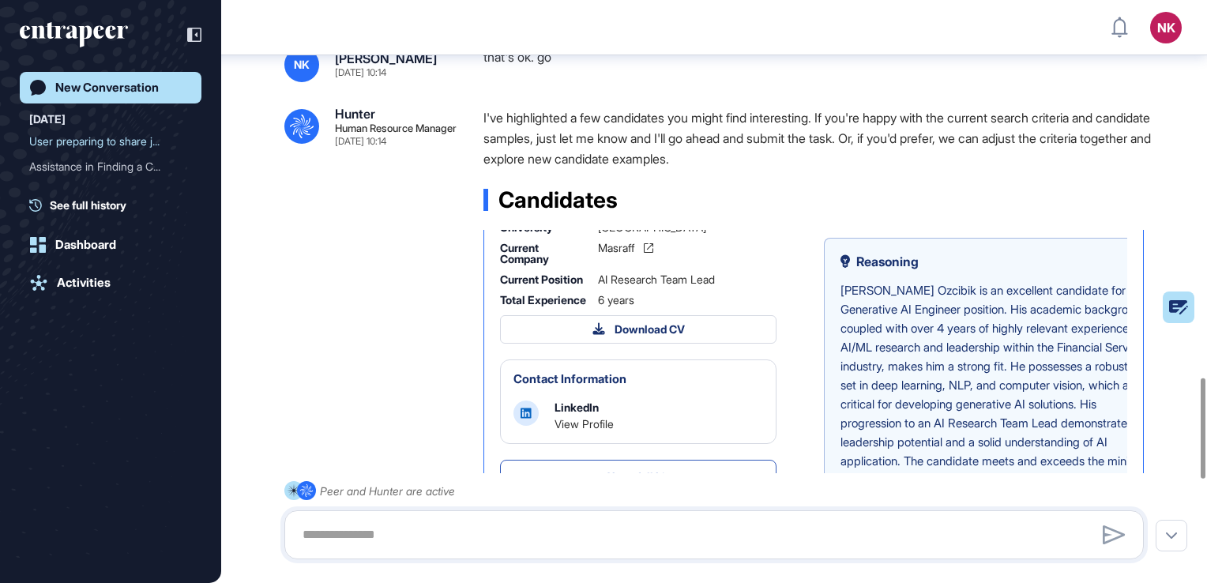
scroll to position [0, 0]
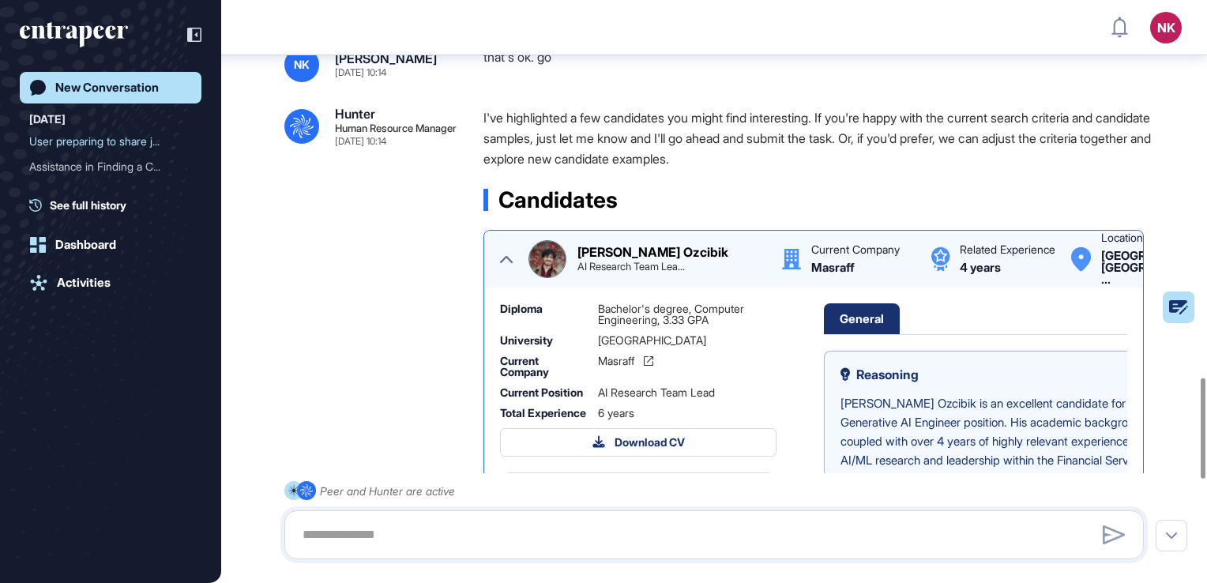
drag, startPoint x: 622, startPoint y: 292, endPoint x: 726, endPoint y: 344, distance: 116.6
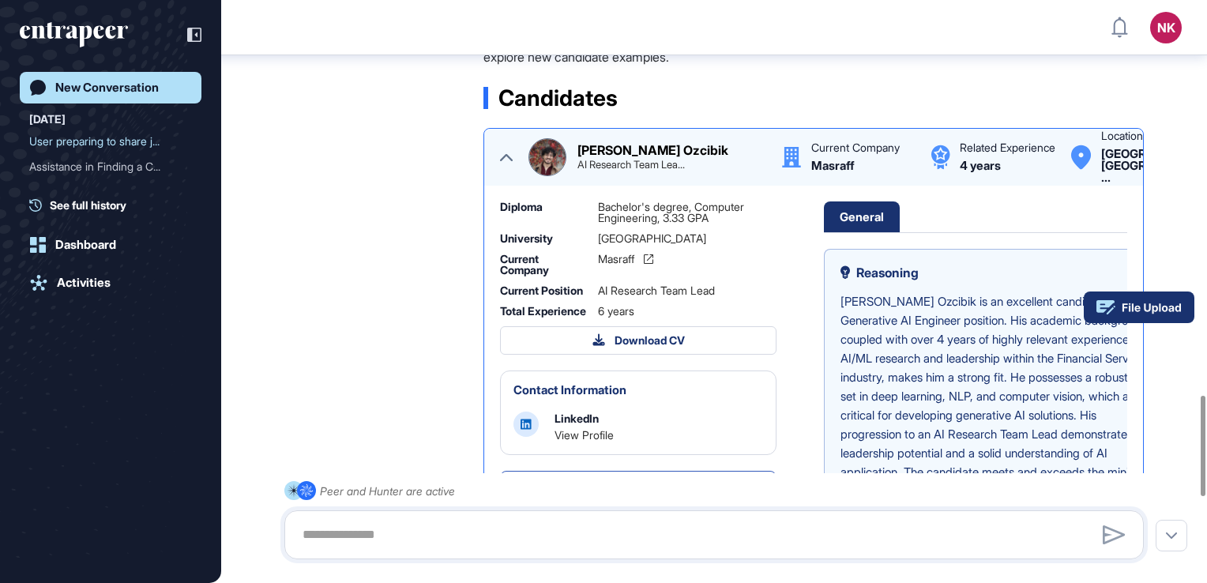
click at [1182, 305] on rect at bounding box center [1139, 308] width 111 height 32
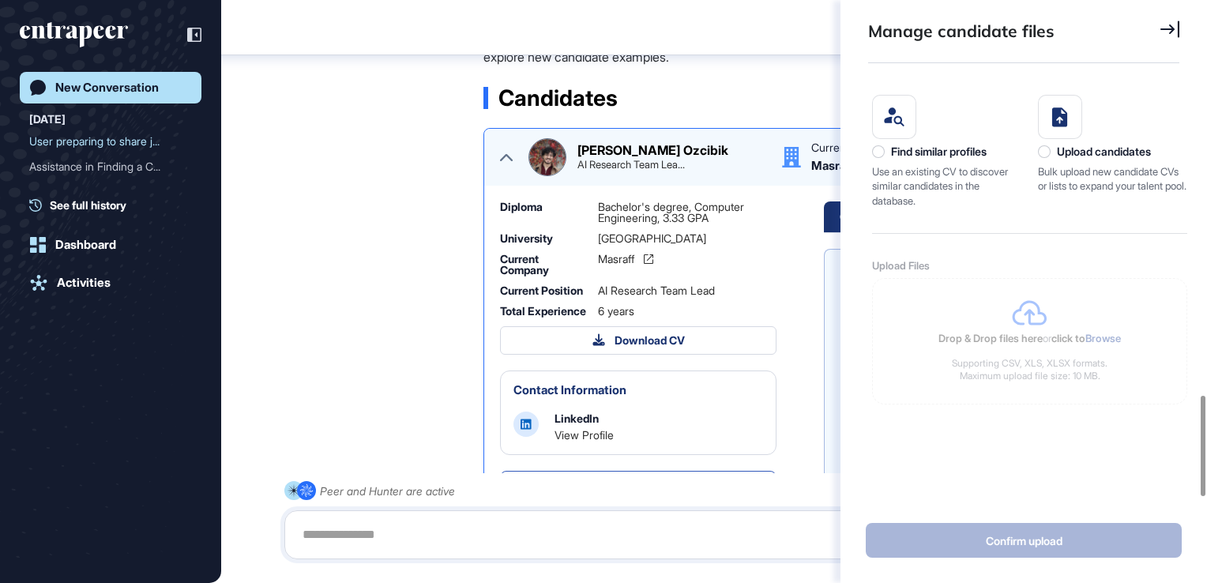
scroll to position [7, 0]
click at [713, 109] on div "Candidates" at bounding box center [820, 98] width 673 height 22
click at [749, 276] on div "Masraff" at bounding box center [687, 265] width 179 height 22
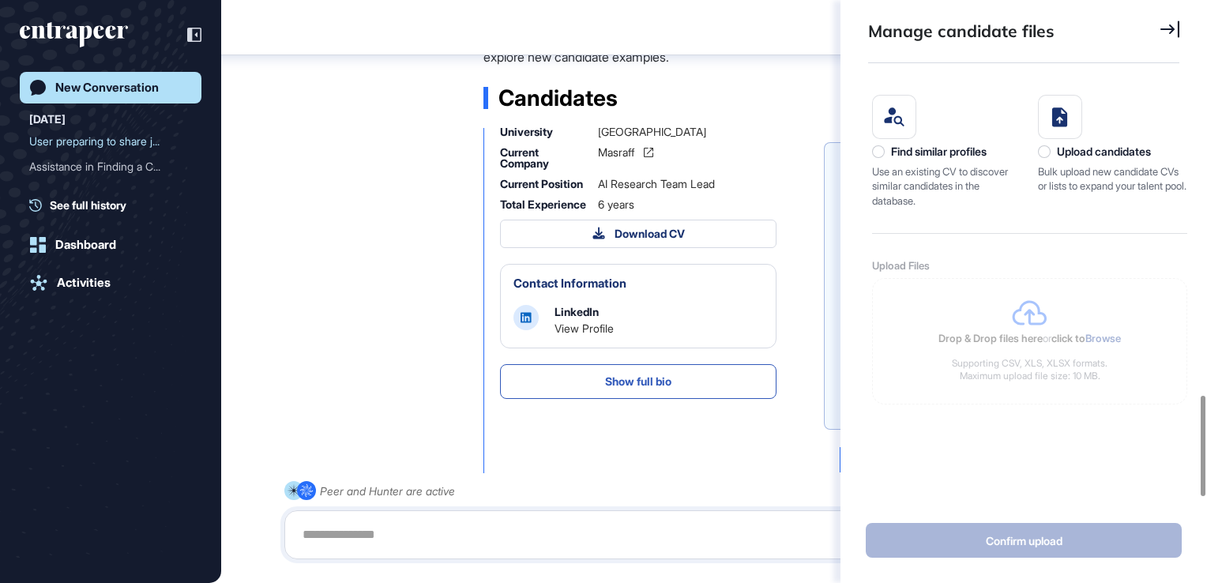
scroll to position [107, 0]
click at [592, 334] on link "View Profile" at bounding box center [584, 327] width 59 height 13
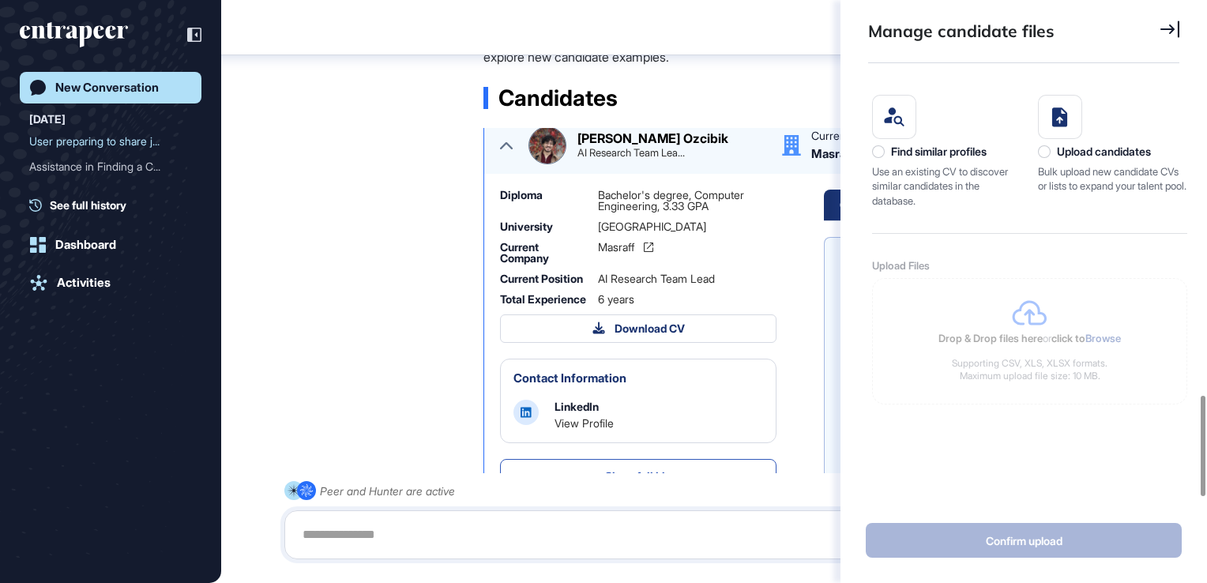
scroll to position [0, 0]
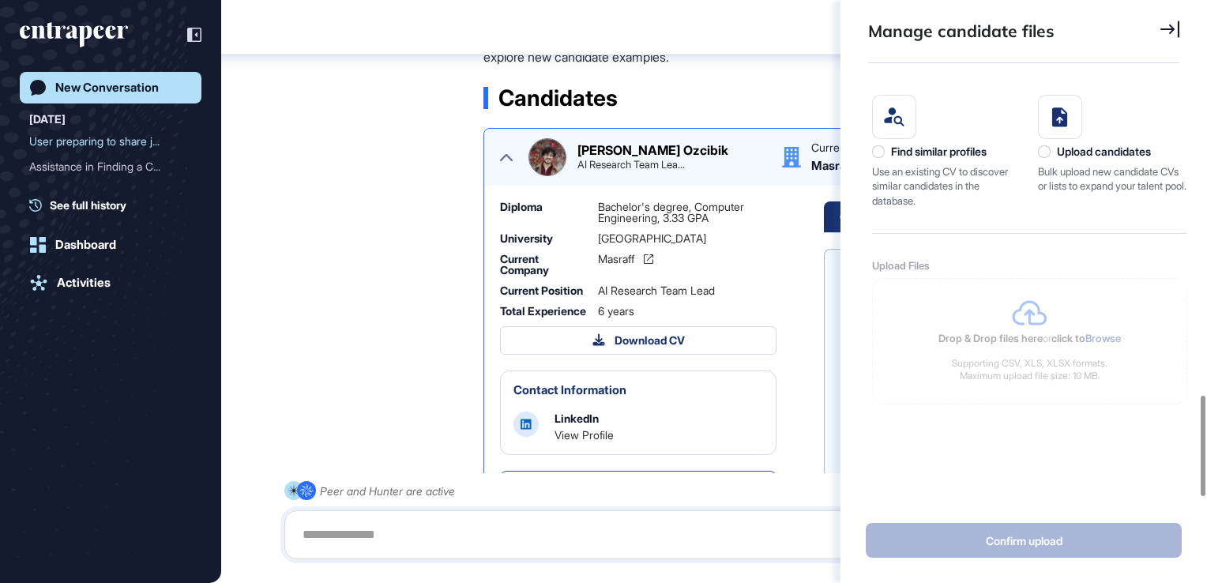
click at [509, 164] on icon at bounding box center [506, 157] width 13 height 13
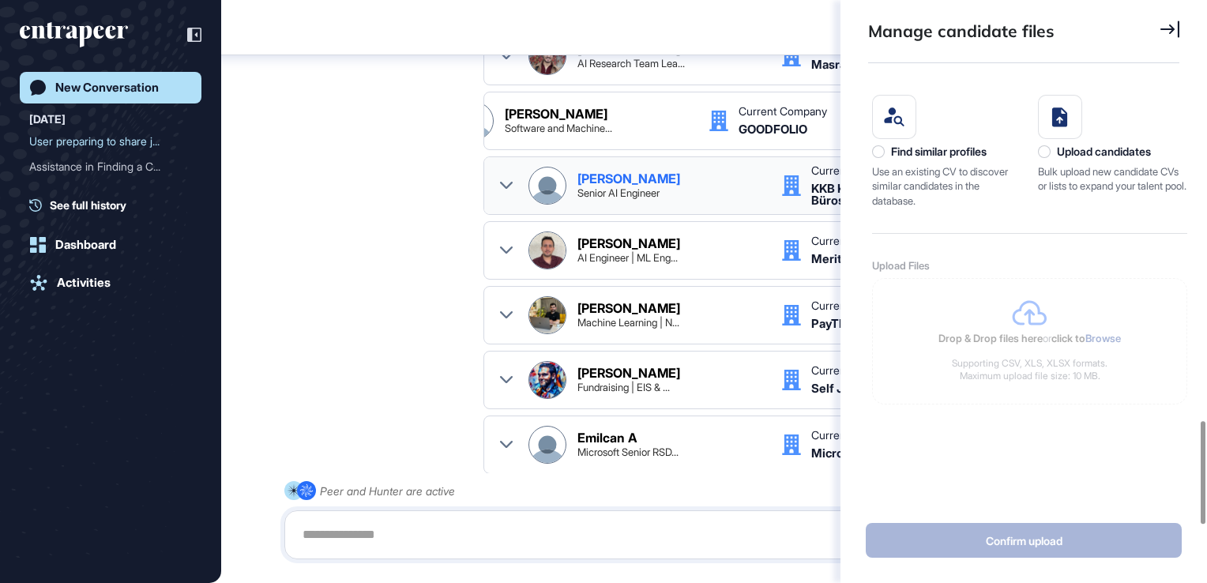
scroll to position [2394, 0]
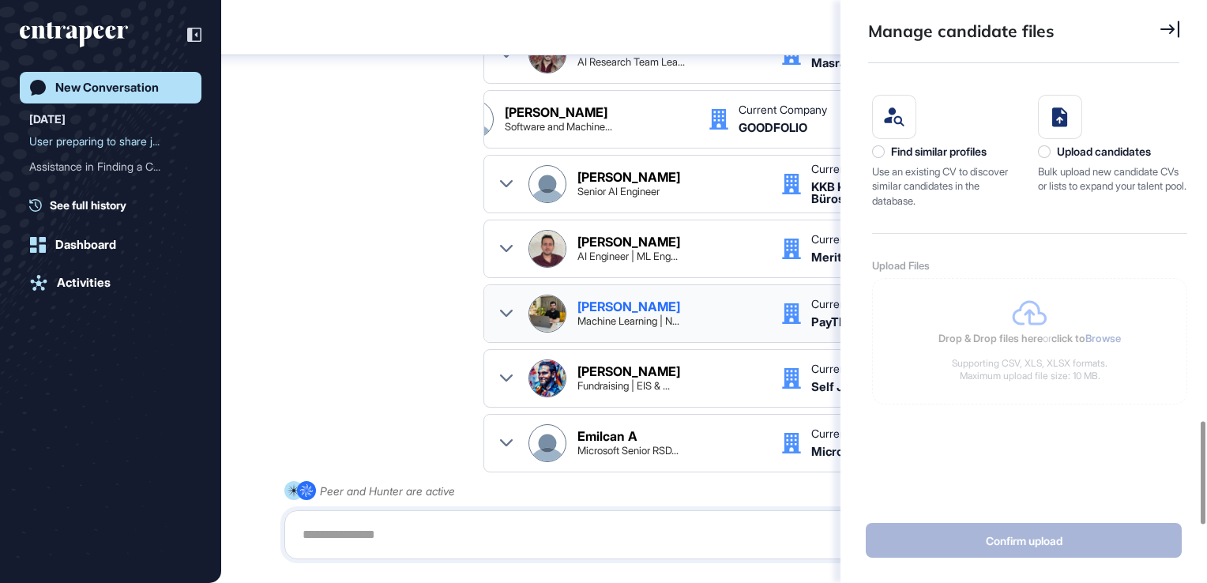
click at [646, 313] on div "[PERSON_NAME]" at bounding box center [629, 306] width 103 height 13
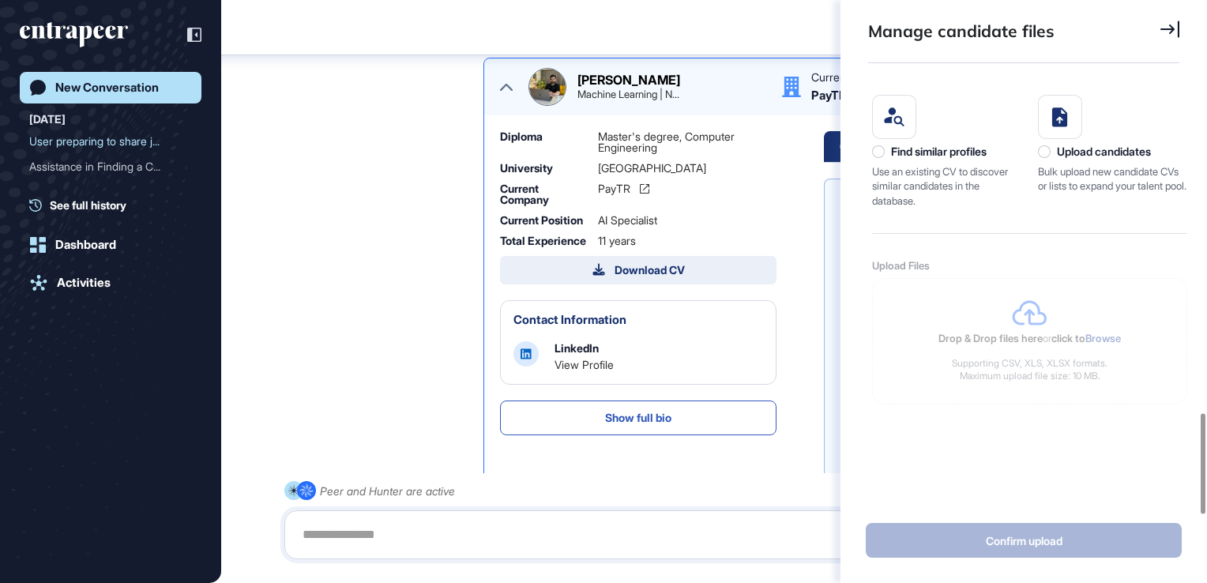
scroll to position [228, 0]
click at [585, 354] on div "LinkedIn" at bounding box center [577, 347] width 44 height 13
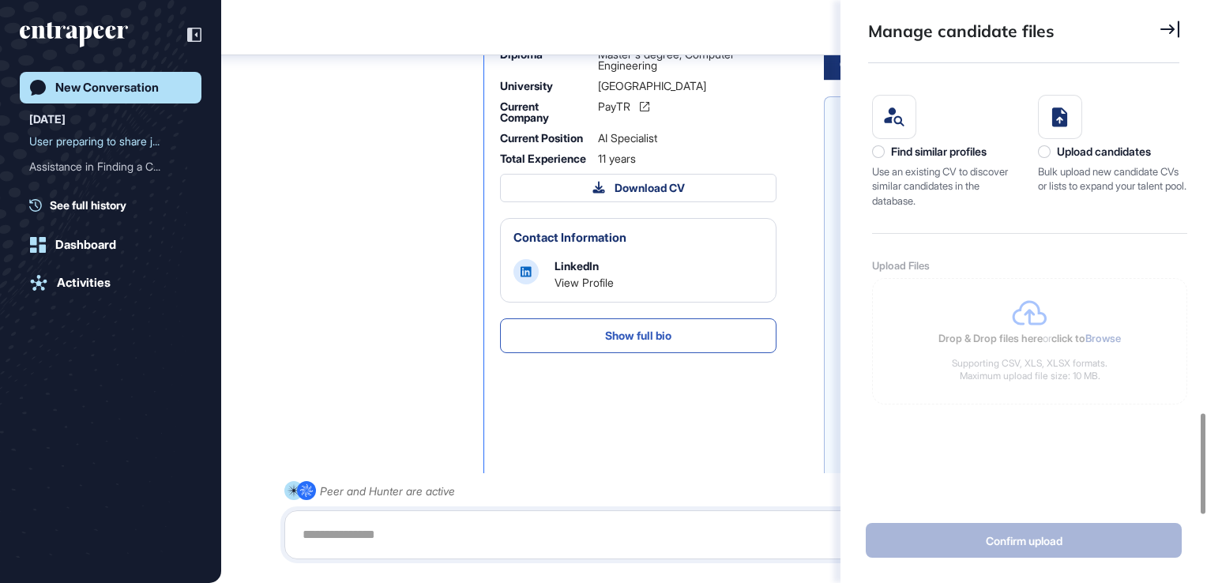
click at [585, 289] on link "View Profile" at bounding box center [584, 282] width 59 height 13
click at [446, 299] on div ".cls-2{fill:#fff} Hunter Human Resource Manager [DATE] 10:14 I've highlighted a…" at bounding box center [714, 313] width 860 height 820
click at [736, 29] on header "NK Dashboard Profile My Content Request More Data" at bounding box center [603, 27] width 1207 height 47
click at [511, 9] on icon at bounding box center [506, 5] width 13 height 7
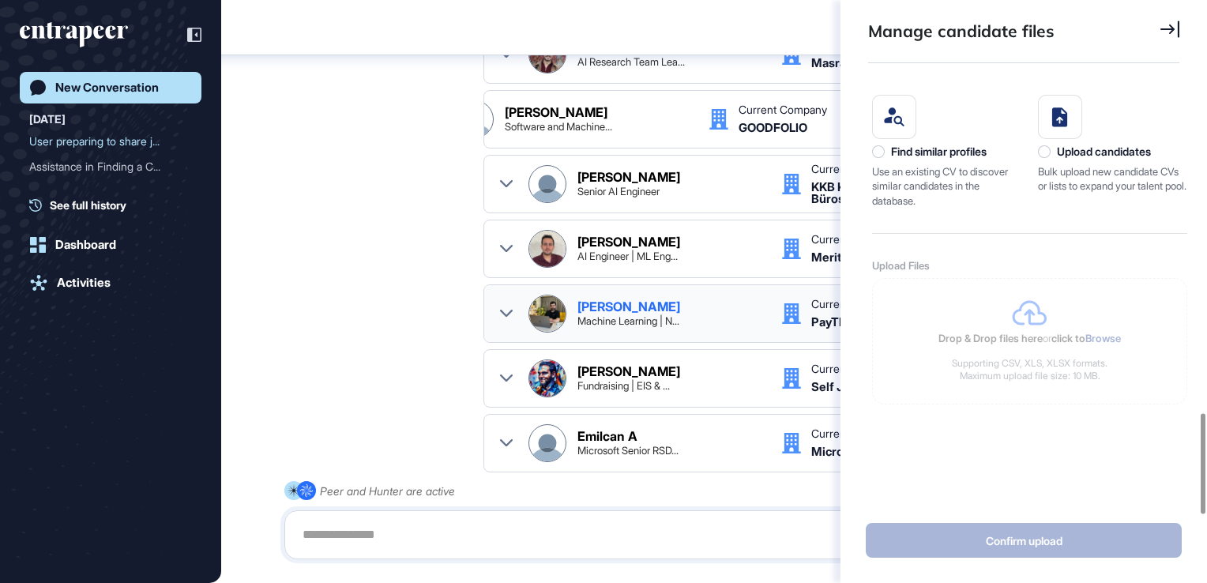
scroll to position [0, 0]
click at [450, 160] on div ".cls-2{fill:#fff} Hunter Human Resource Manager [DATE] 10:14 I've highlighted a…" at bounding box center [714, 233] width 860 height 661
click at [1173, 28] on icon at bounding box center [1170, 29] width 19 height 17
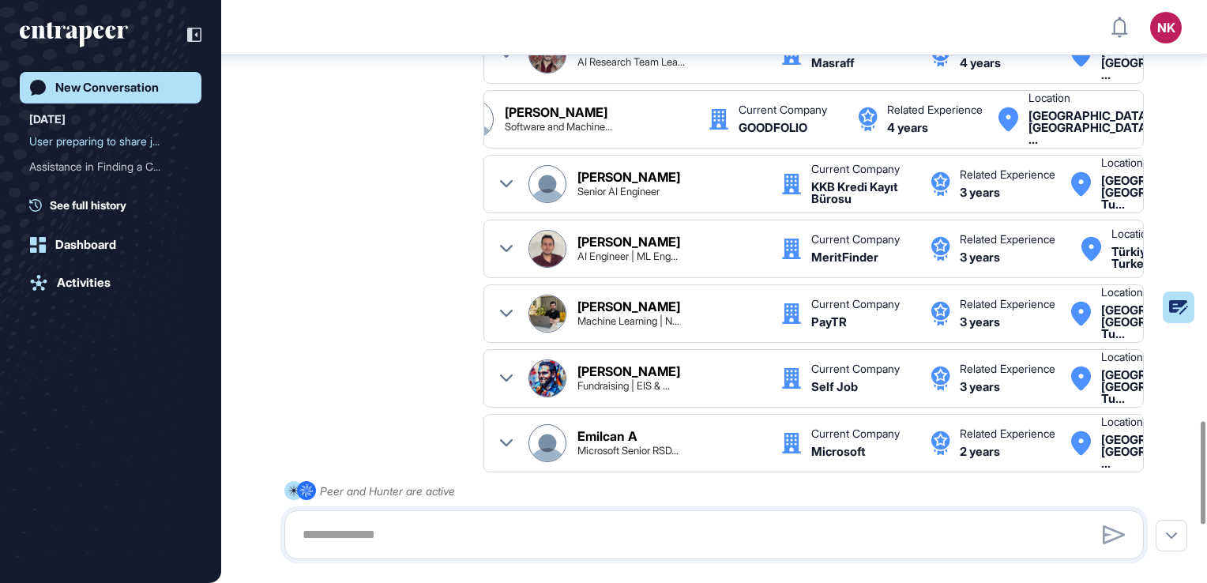
scroll to position [363, 4]
click at [382, 230] on div ".cls-2{fill:#fff} Hunter Human Resource Manager [DATE] 10:14 I've highlighted a…" at bounding box center [714, 233] width 860 height 661
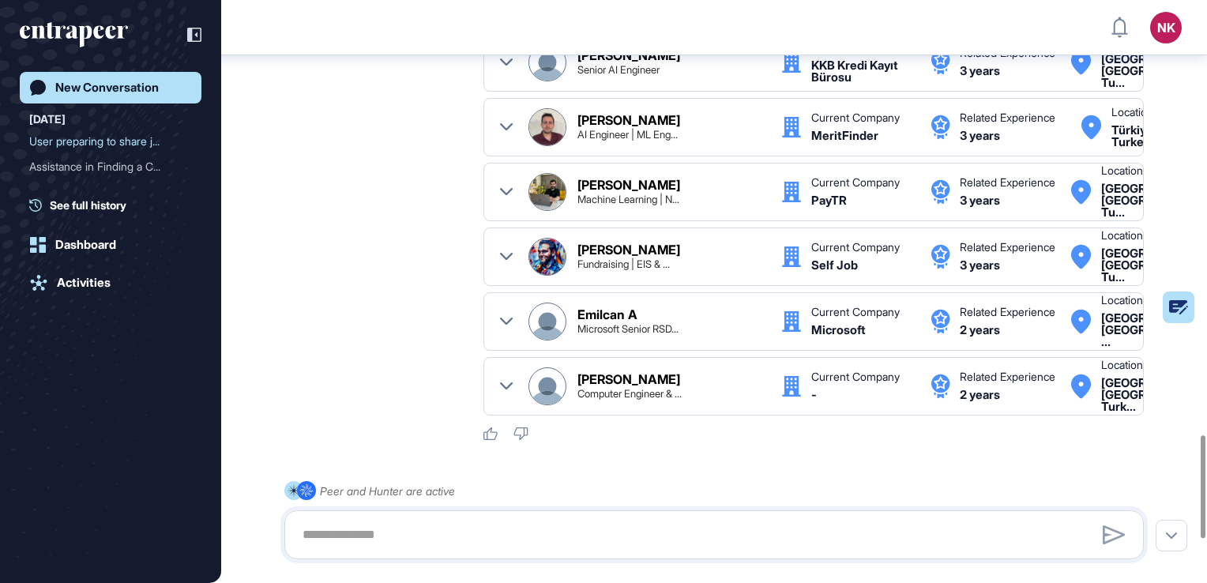
scroll to position [2534, 0]
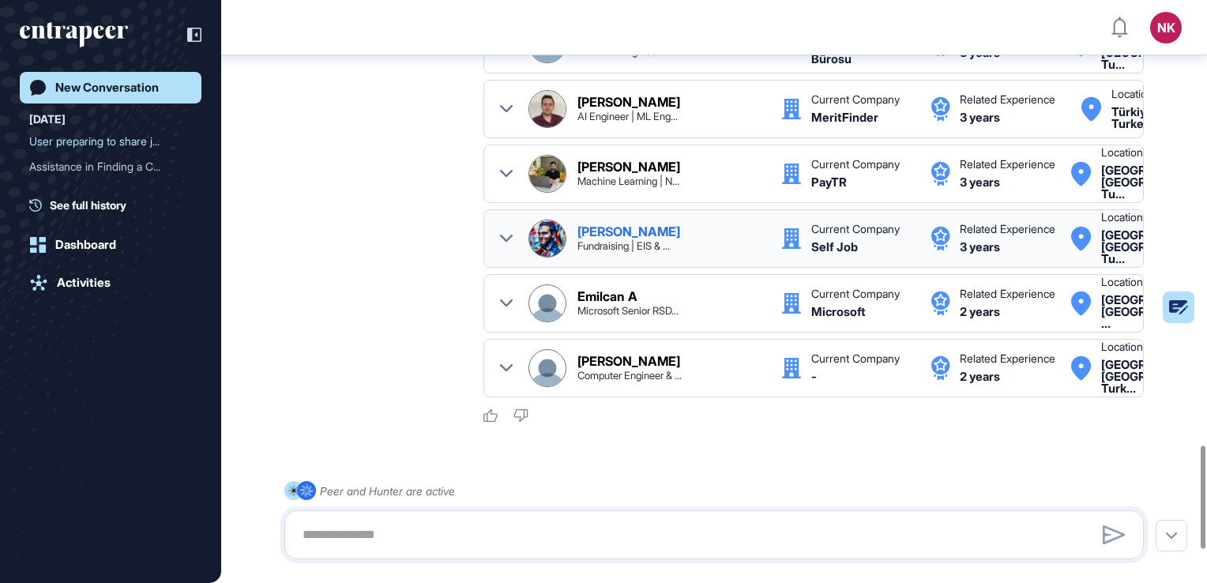
click at [697, 251] on div "[PERSON_NAME] T Fundraising | EIS & ..." at bounding box center [672, 238] width 188 height 26
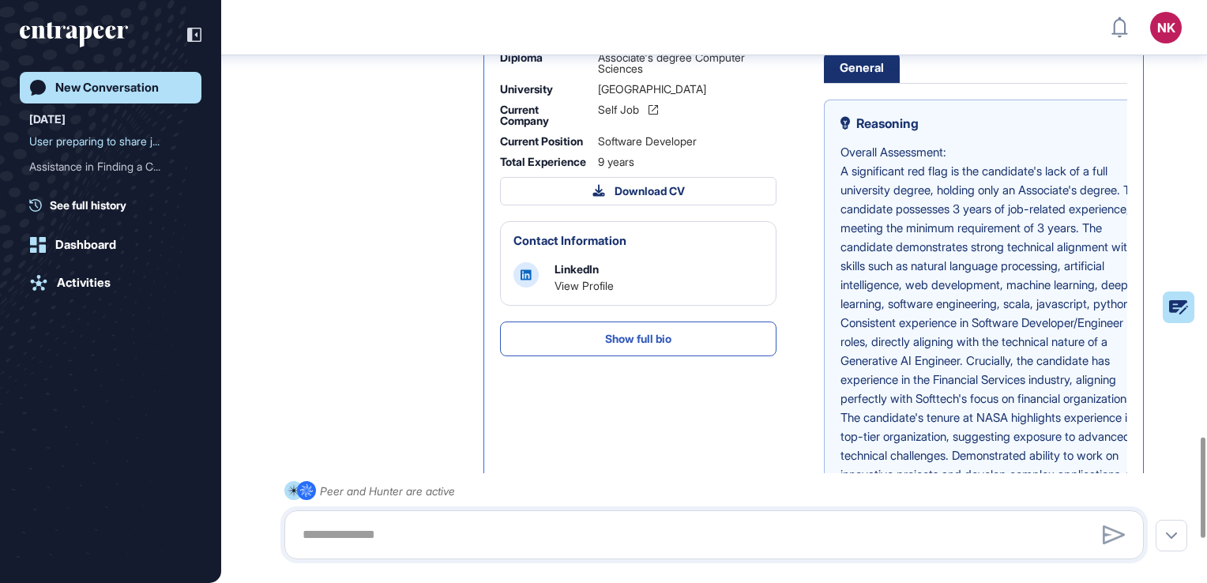
scroll to position [231, 0]
click at [587, 292] on link "View Profile" at bounding box center [584, 285] width 59 height 13
click at [506, 14] on icon at bounding box center [506, 8] width 13 height 13
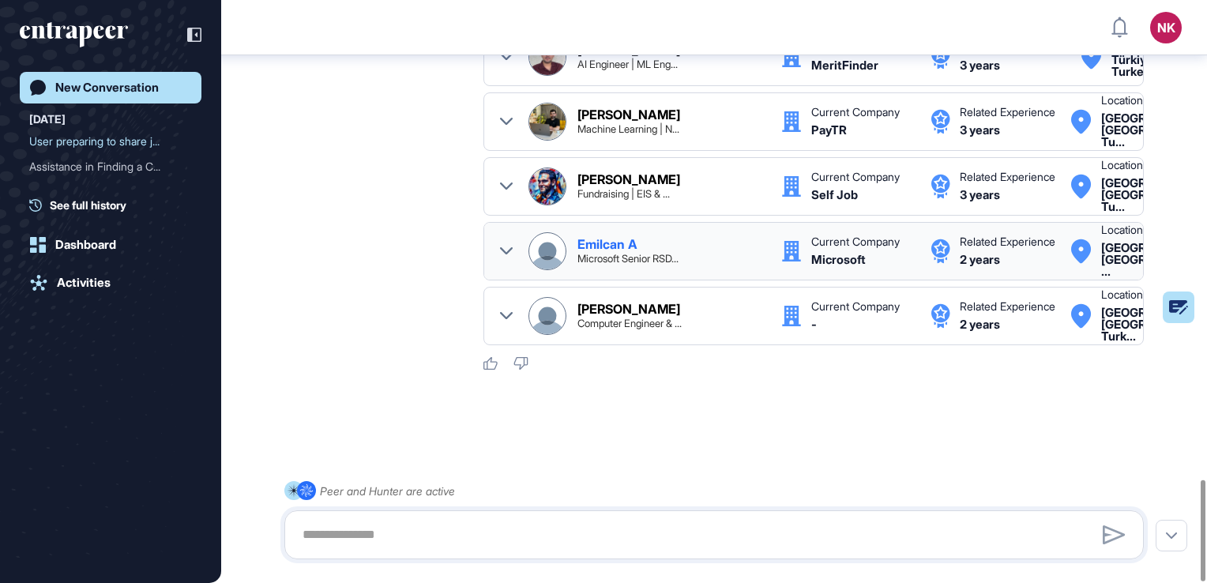
scroll to position [2721, 0]
click at [603, 303] on div "[PERSON_NAME]" at bounding box center [629, 309] width 103 height 13
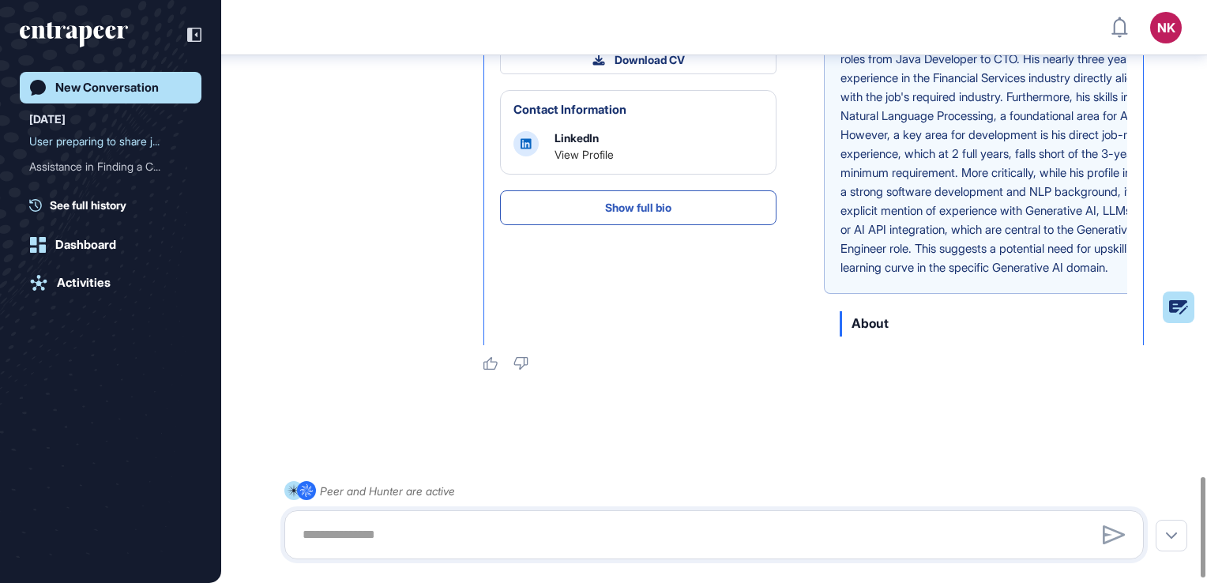
scroll to position [280, 0]
click at [592, 160] on link "View Profile" at bounding box center [584, 153] width 59 height 13
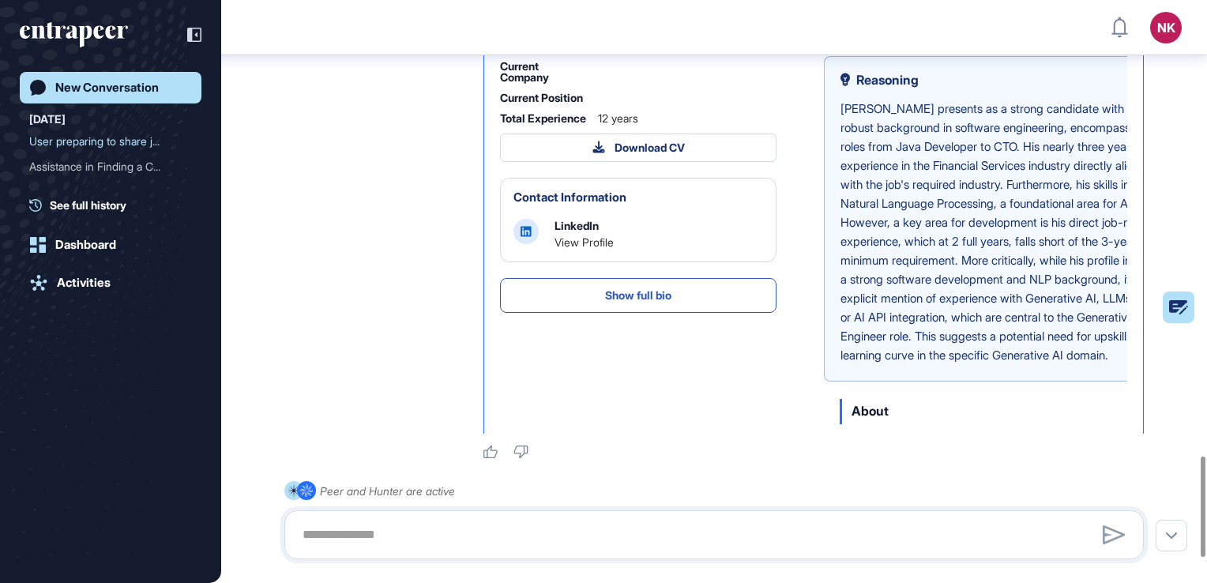
scroll to position [2641, 0]
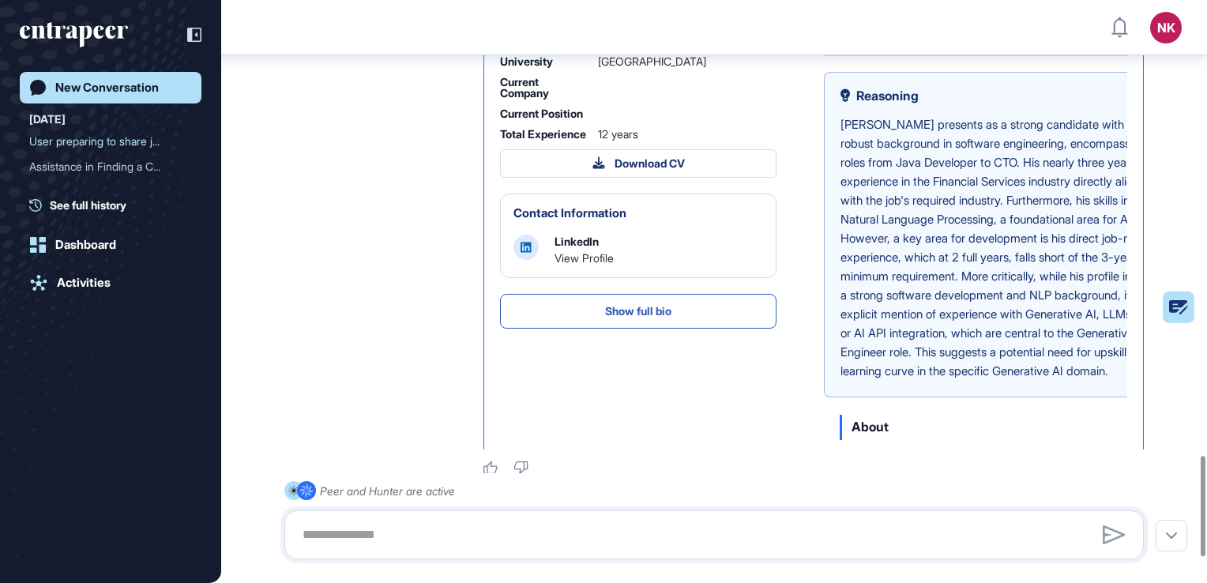
click at [416, 175] on div ".cls-2{fill:#fff} Hunter Human Resource Manager [DATE] 10:14 I've highlighted a…" at bounding box center [714, 66] width 860 height 820
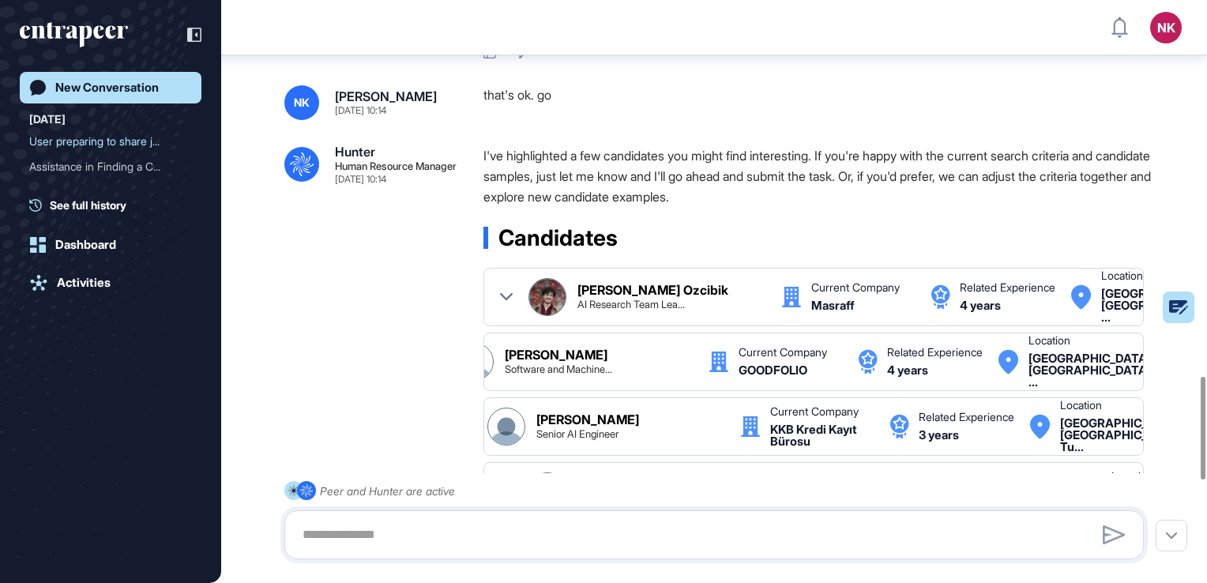
scroll to position [2136, 0]
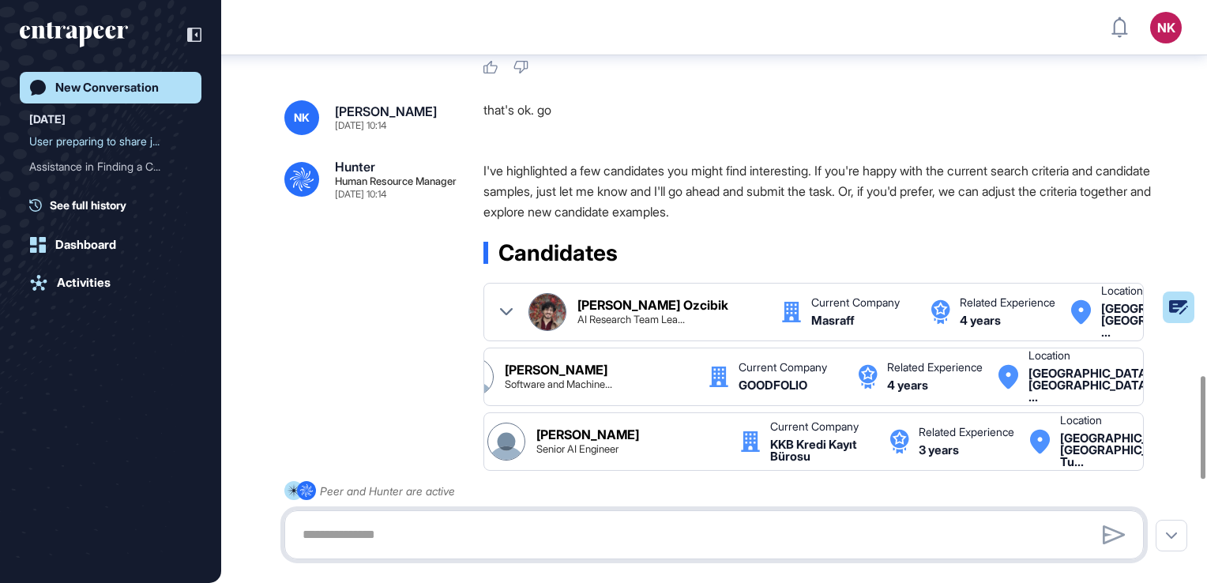
click at [382, 529] on textarea at bounding box center [714, 535] width 842 height 32
type textarea "*"
paste textarea "**********"
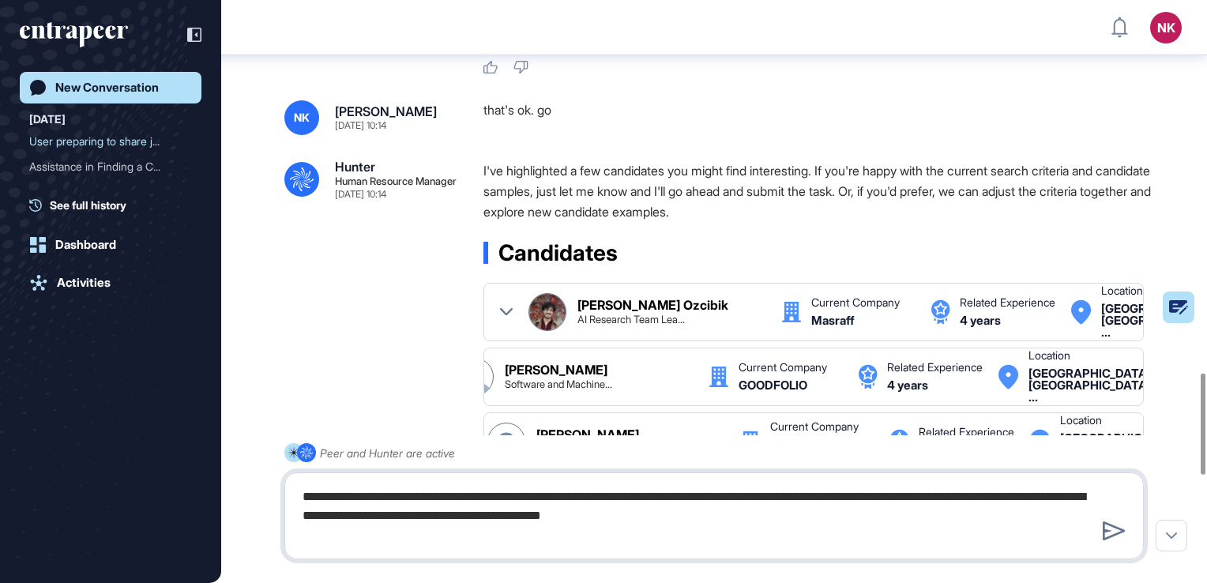
type textarea "**********"
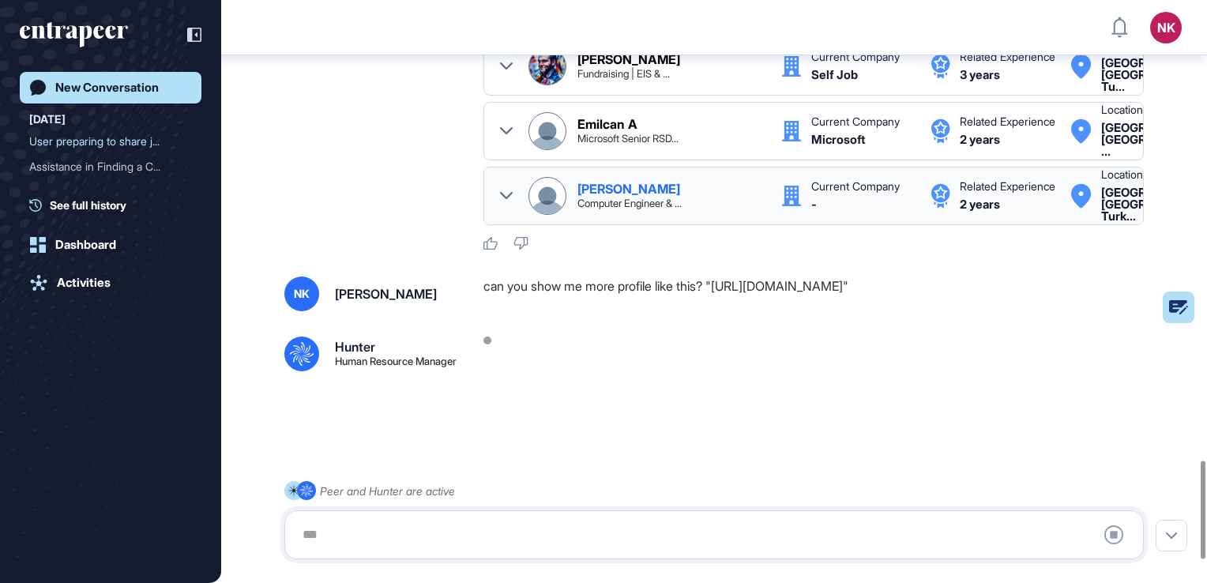
scroll to position [2735, 0]
click at [642, 144] on div "Emilcan A Microsoft Senior RSD..." at bounding box center [672, 131] width 188 height 26
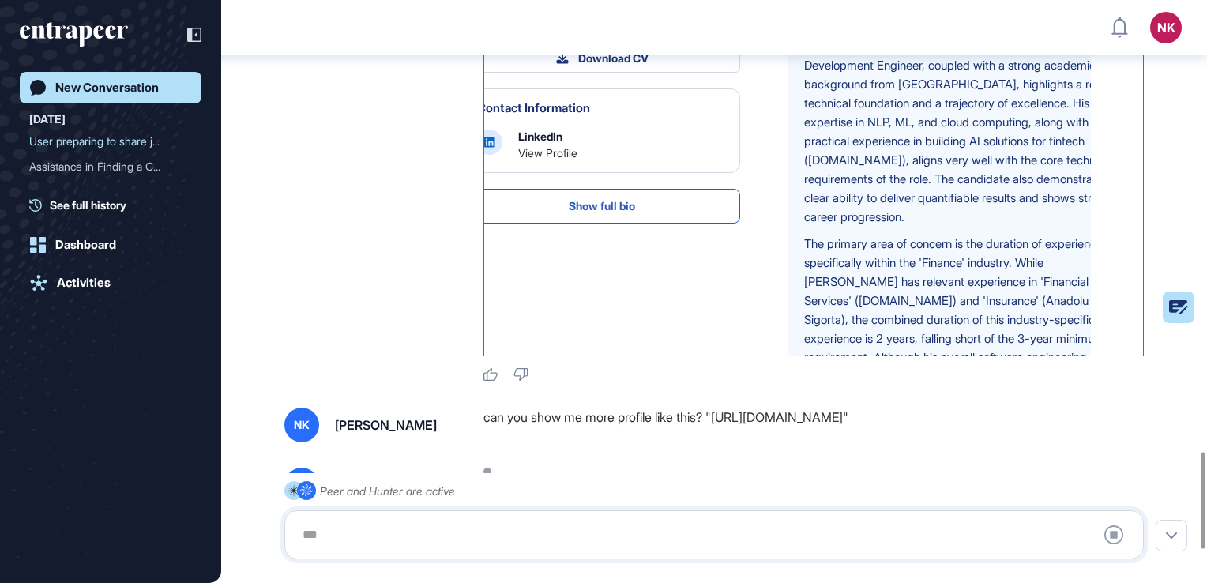
scroll to position [240, 0]
click at [555, 158] on link "View Profile" at bounding box center [547, 151] width 59 height 13
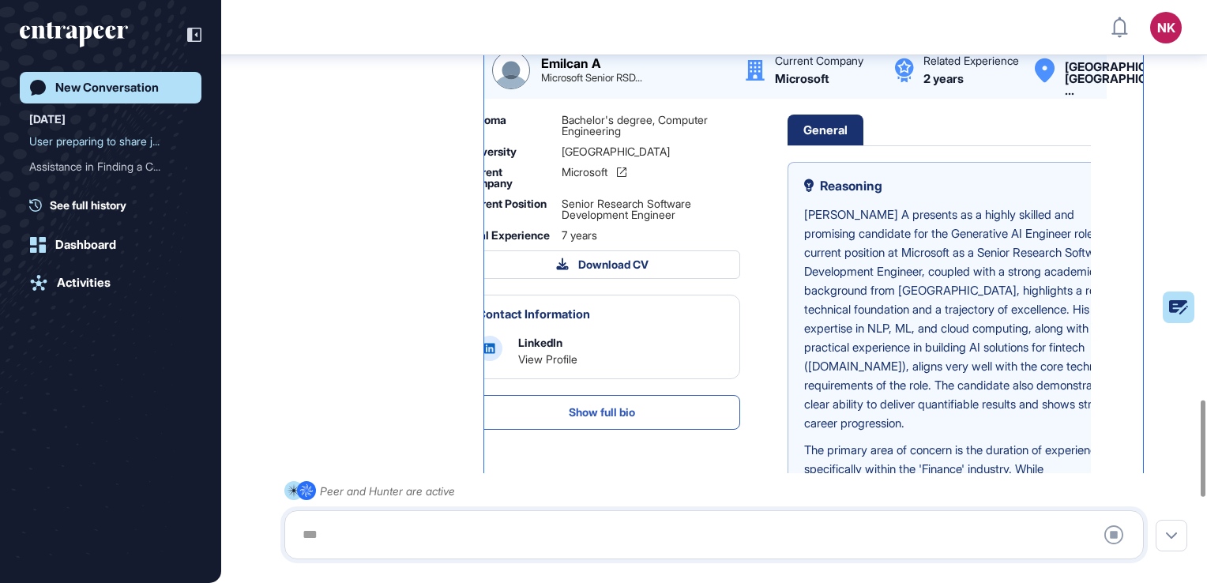
scroll to position [348, 0]
click at [571, 70] on div "Emilcan A" at bounding box center [571, 63] width 60 height 13
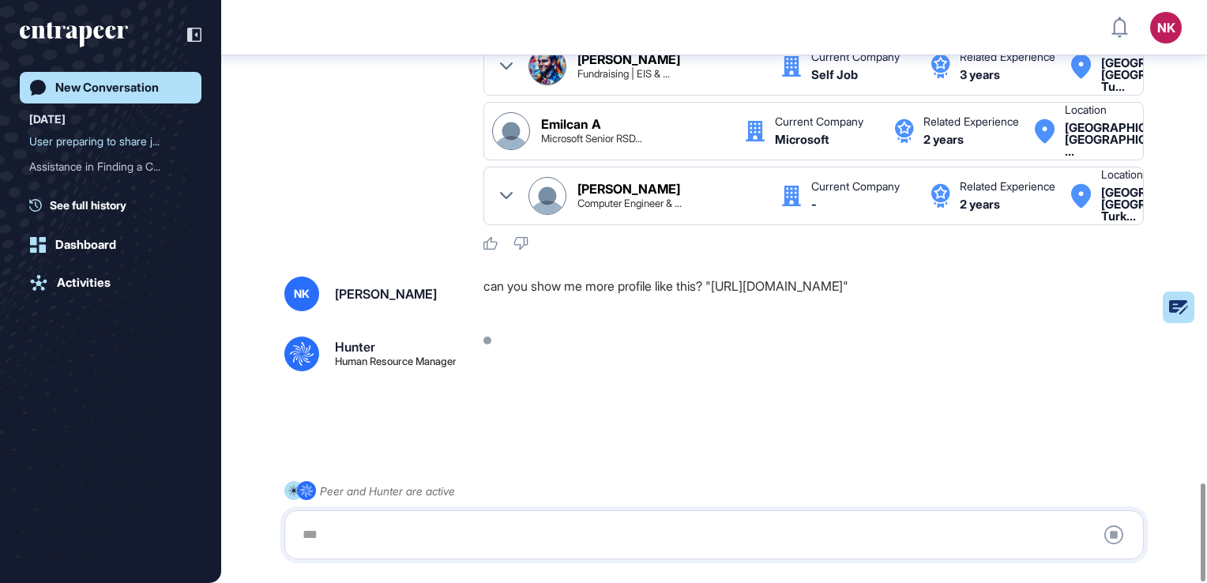
scroll to position [2868, 0]
click at [471, 527] on div at bounding box center [714, 535] width 842 height 32
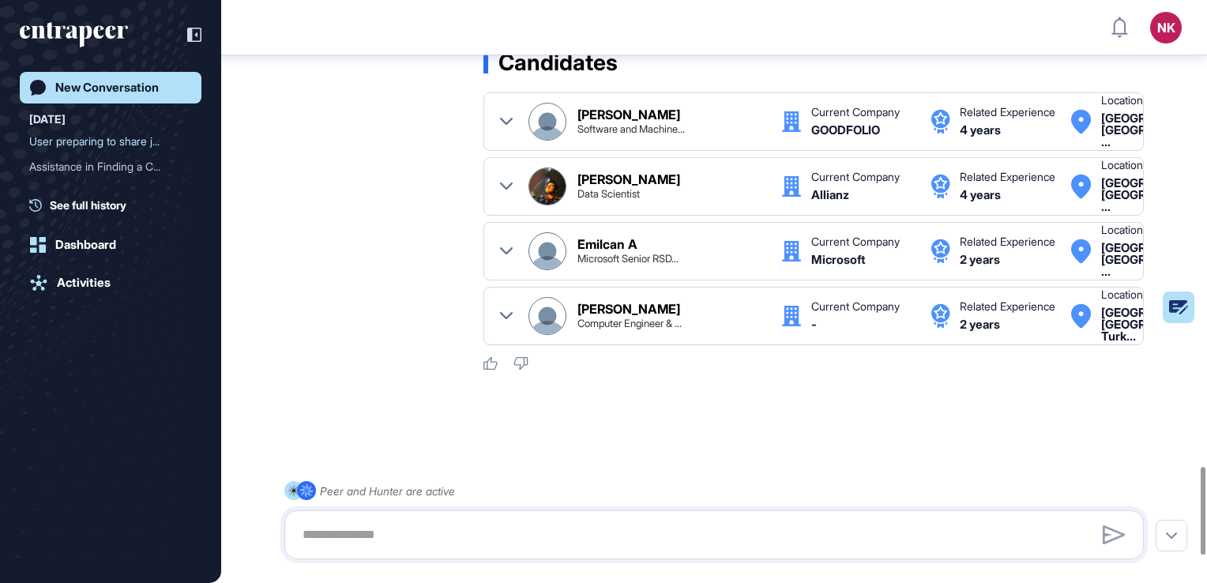
scroll to position [3103, 0]
click at [610, 186] on div "[PERSON_NAME]" at bounding box center [629, 179] width 103 height 13
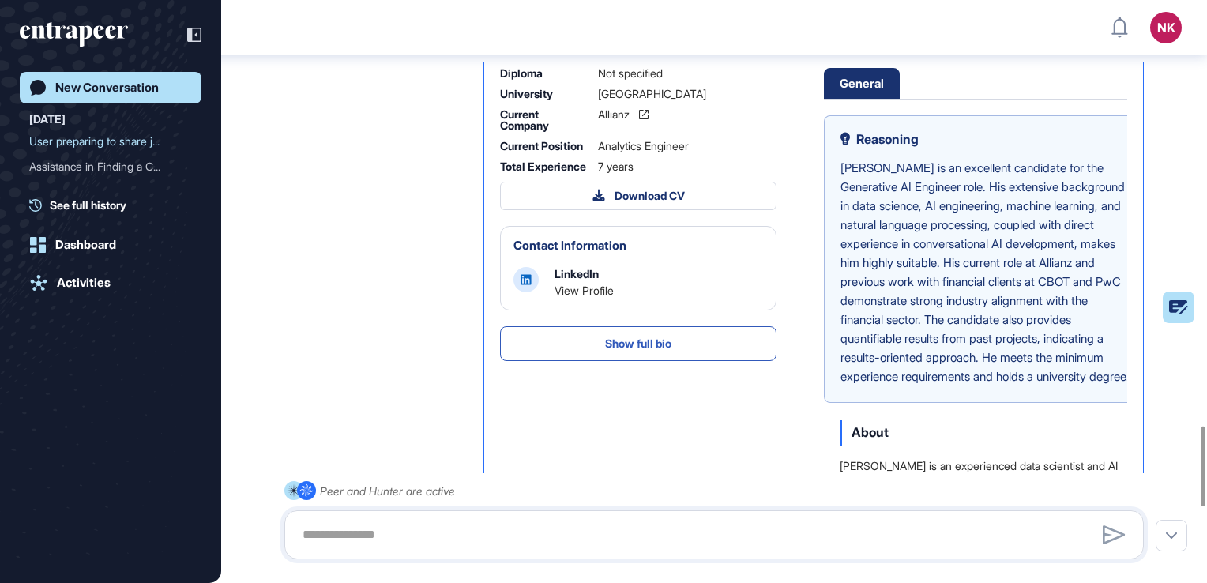
scroll to position [136, 0]
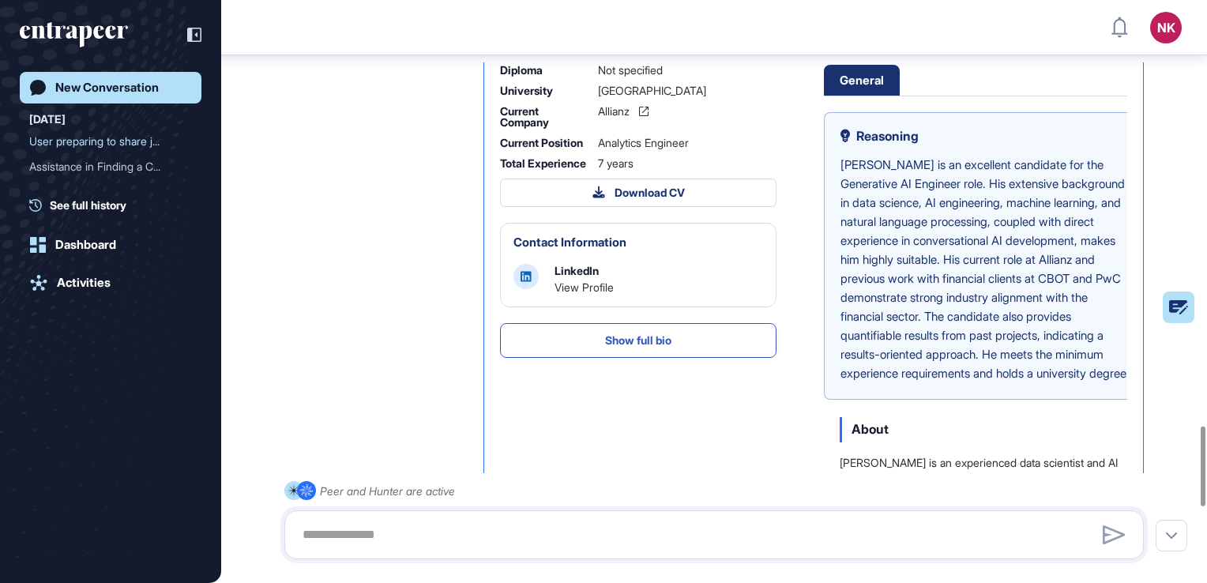
click at [584, 294] on link "View Profile" at bounding box center [584, 286] width 59 height 13
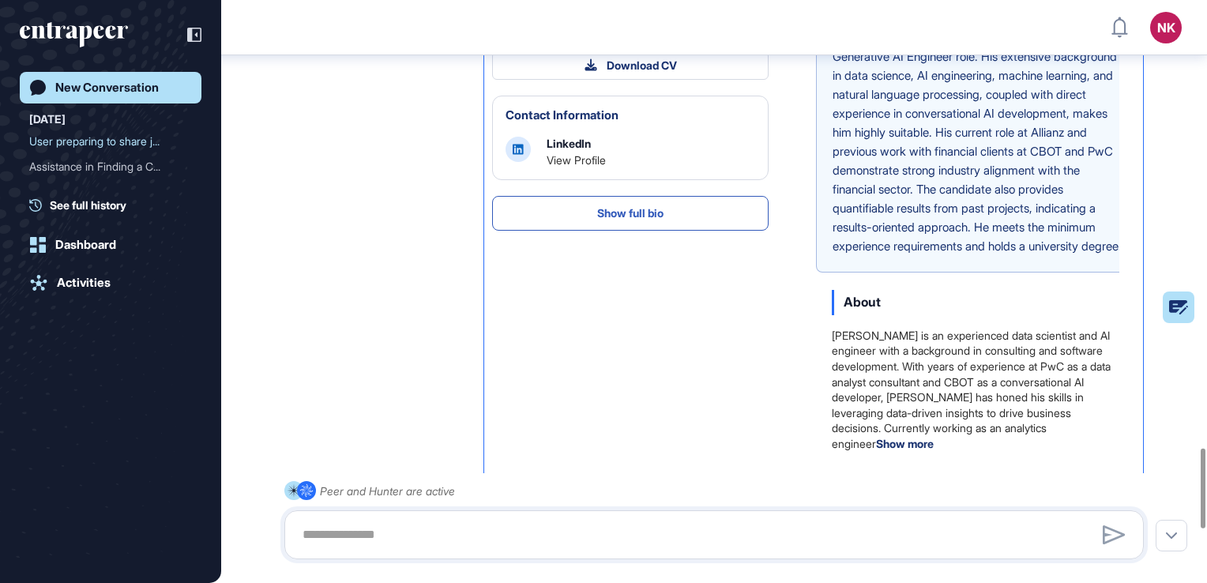
scroll to position [36, 0]
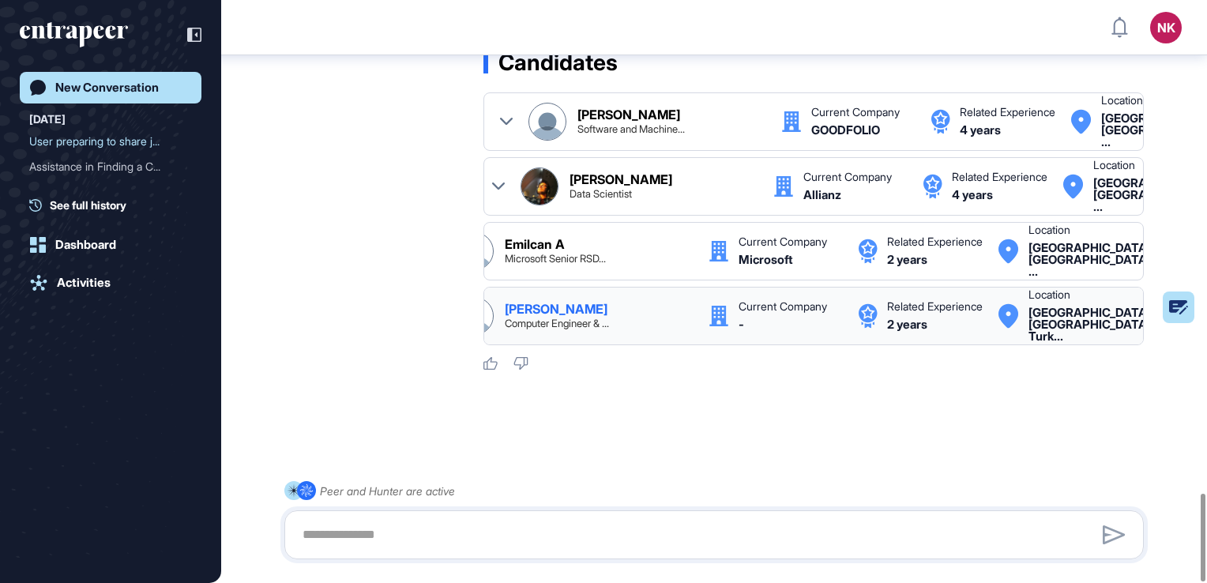
scroll to position [0, 0]
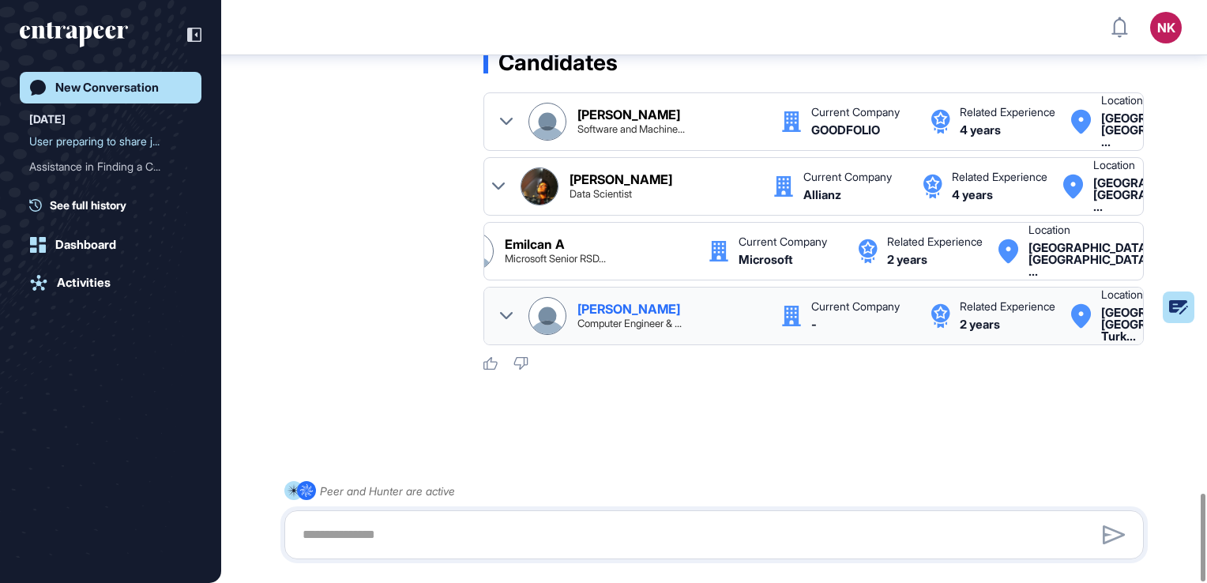
click at [638, 303] on div "[PERSON_NAME]" at bounding box center [629, 309] width 103 height 13
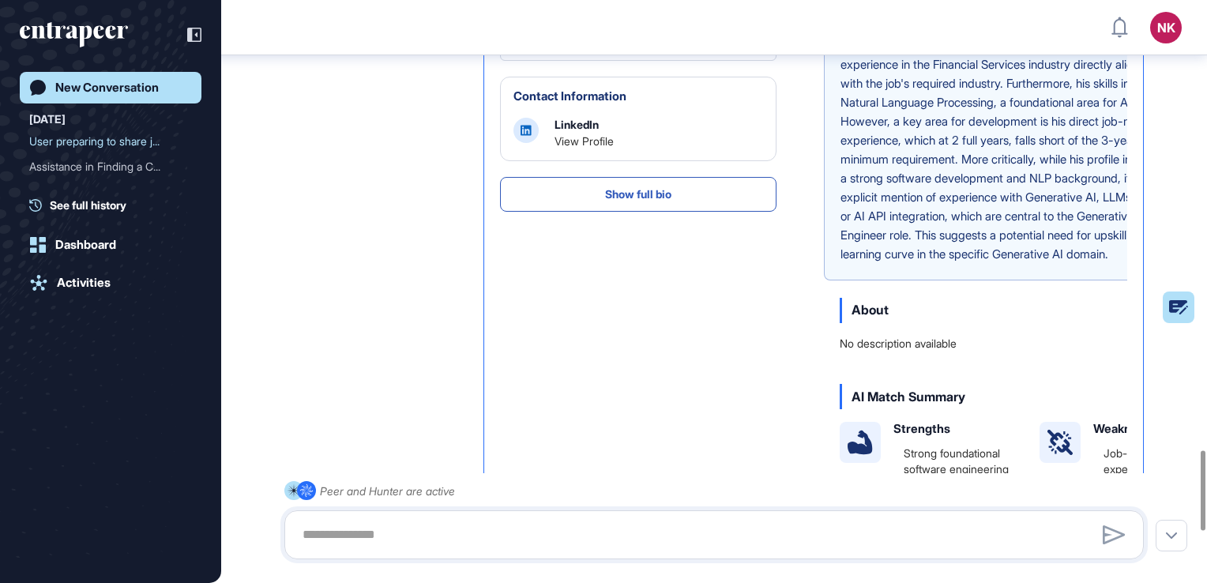
scroll to position [247, 0]
click at [587, 146] on link "View Profile" at bounding box center [584, 139] width 59 height 13
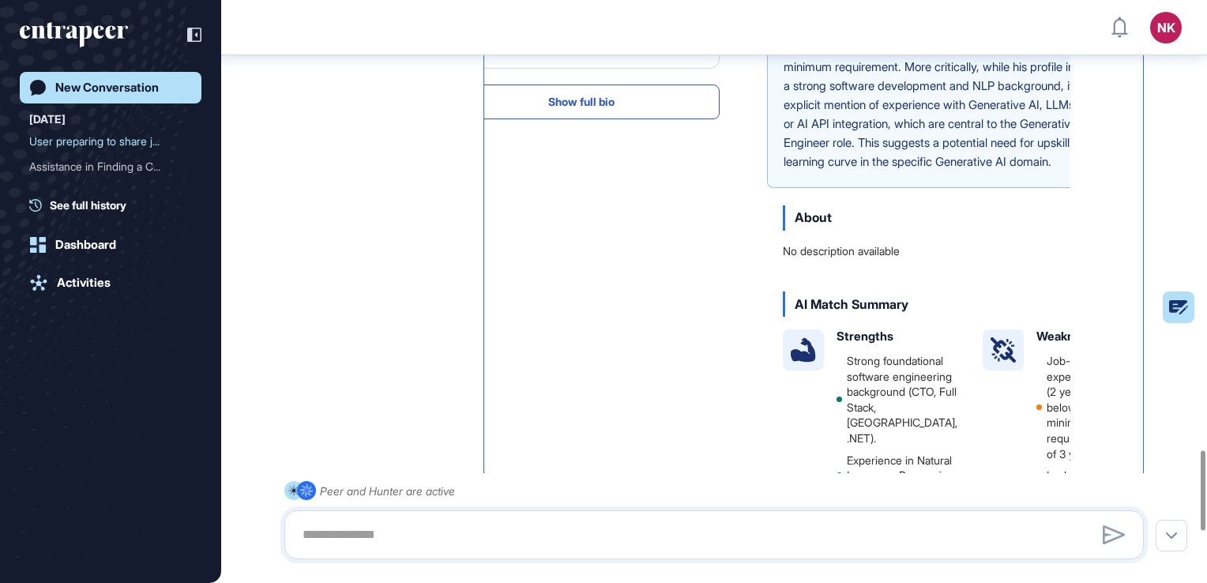
scroll to position [338, 0]
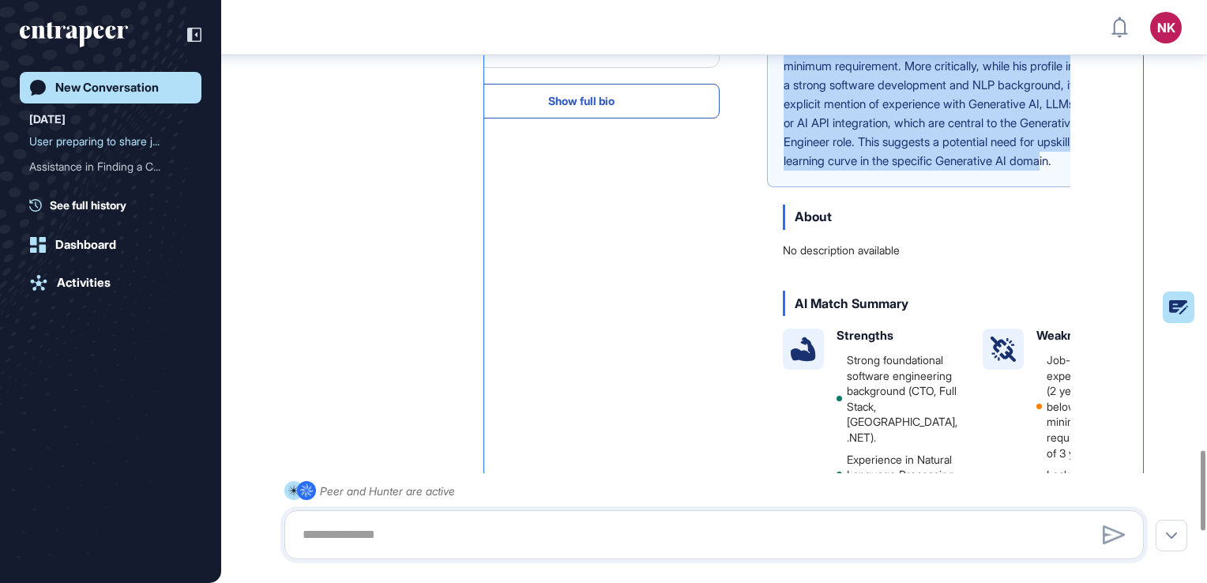
drag, startPoint x: 789, startPoint y: 110, endPoint x: 969, endPoint y: 407, distance: 347.4
click at [969, 171] on p "[PERSON_NAME] presents as a strong candidate with a robust background in softwa…" at bounding box center [948, 37] width 329 height 265
copy p "[PERSON_NAME] presents as a strong candidate with a robust background in softwa…"
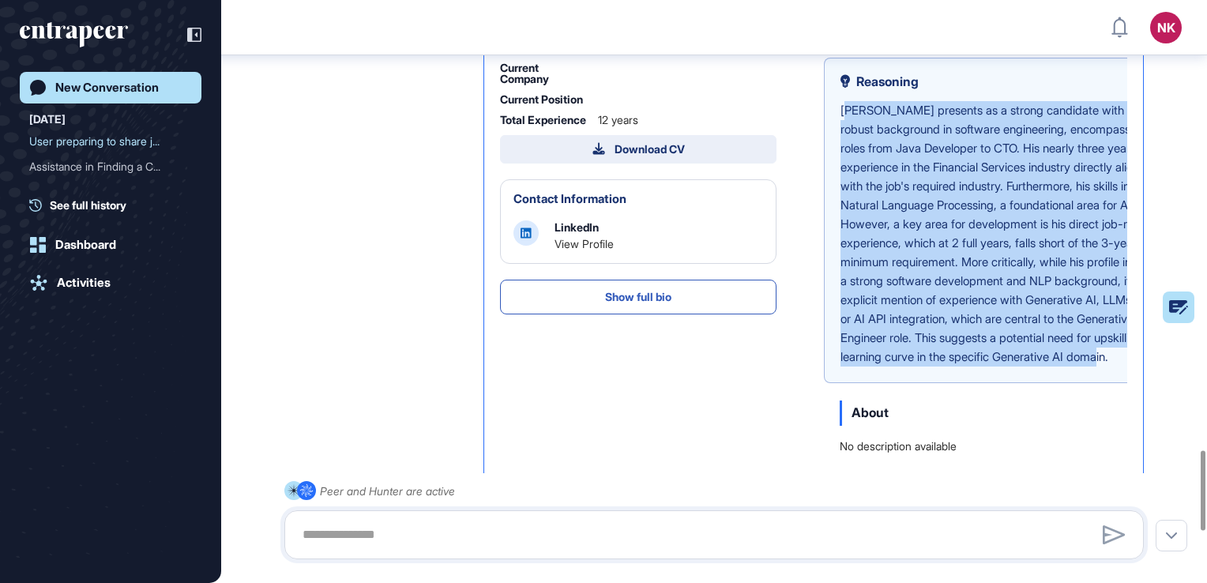
scroll to position [139, 0]
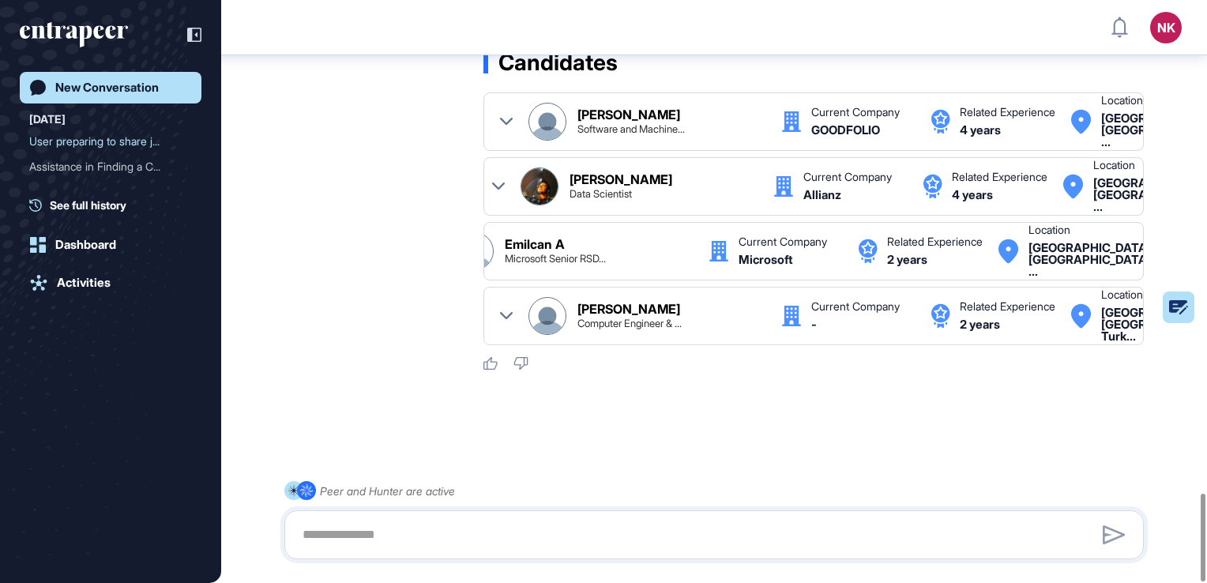
scroll to position [3281, 0]
click at [472, 536] on textarea at bounding box center [714, 535] width 842 height 32
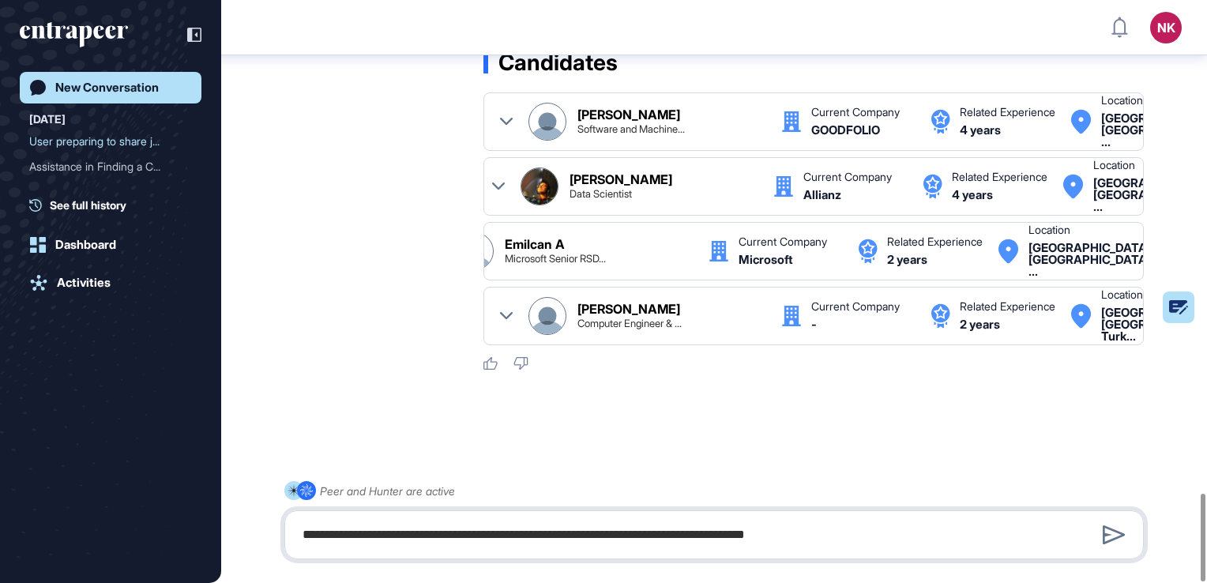
click at [888, 543] on textarea "**********" at bounding box center [714, 535] width 842 height 32
paste textarea "**********"
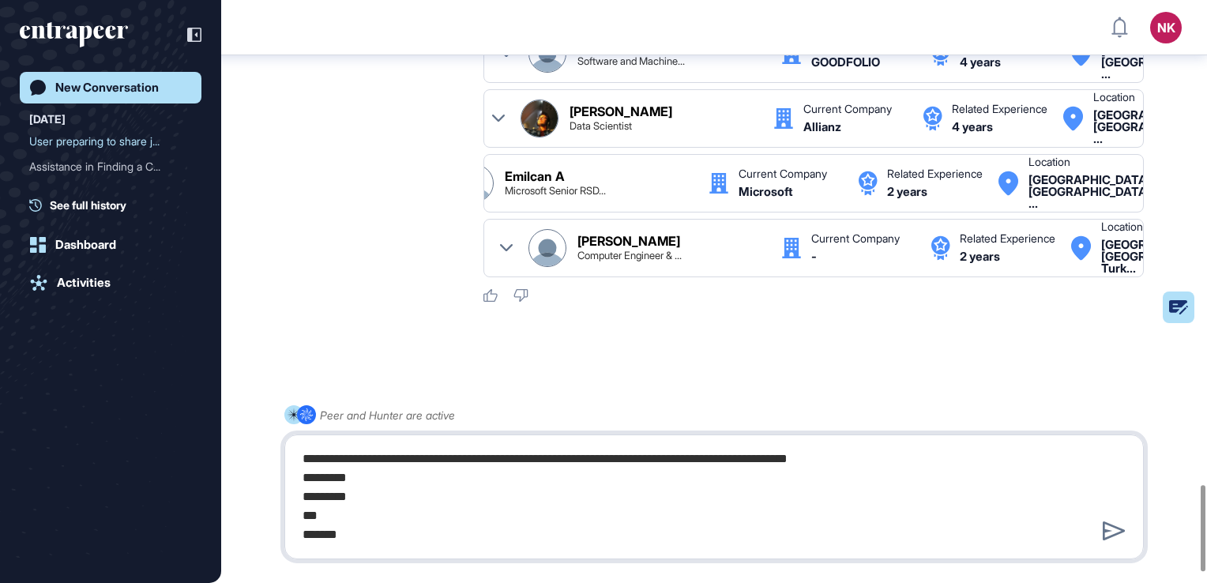
type textarea "**********"
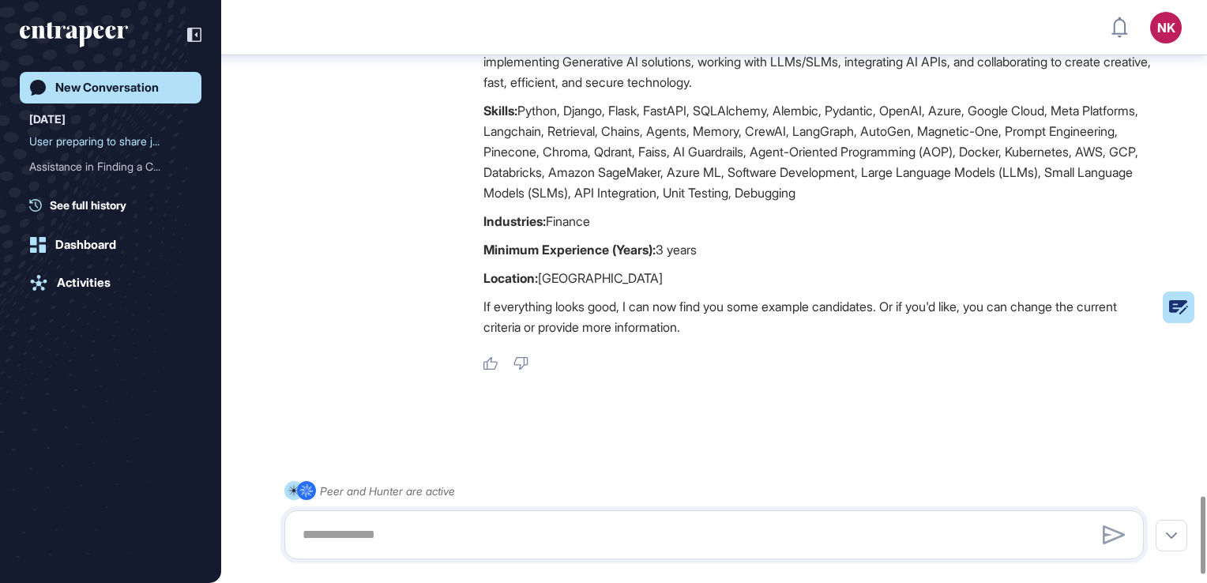
scroll to position [3789, 0]
click at [762, 524] on textarea at bounding box center [714, 535] width 842 height 32
type textarea "*"
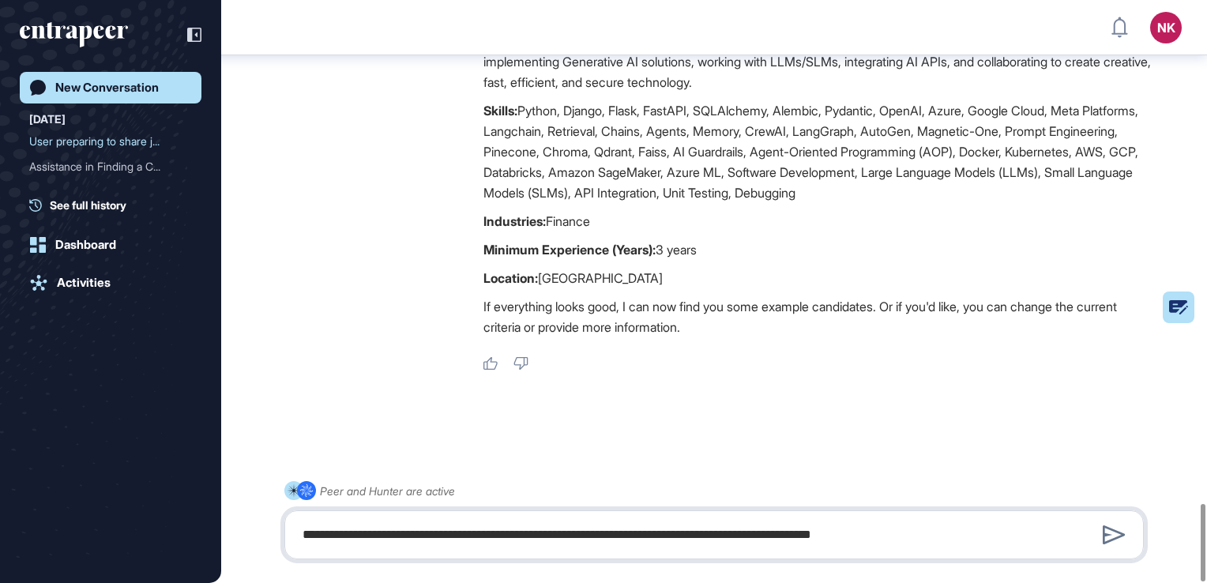
drag, startPoint x: 948, startPoint y: 536, endPoint x: 785, endPoint y: 537, distance: 163.6
click at [785, 537] on textarea "**********" at bounding box center [714, 535] width 842 height 32
click at [673, 536] on textarea "**********" at bounding box center [714, 535] width 842 height 32
paste textarea "**********"
drag, startPoint x: 1097, startPoint y: 539, endPoint x: 937, endPoint y: 530, distance: 159.8
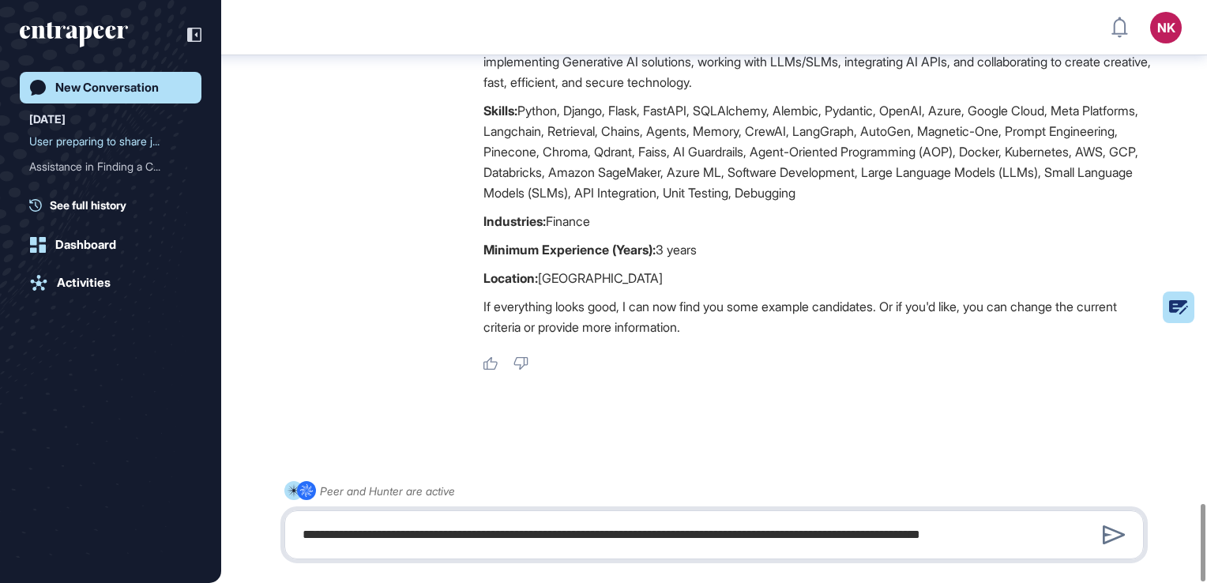
click at [937, 530] on textarea "**********" at bounding box center [714, 535] width 842 height 32
type textarea "**********"
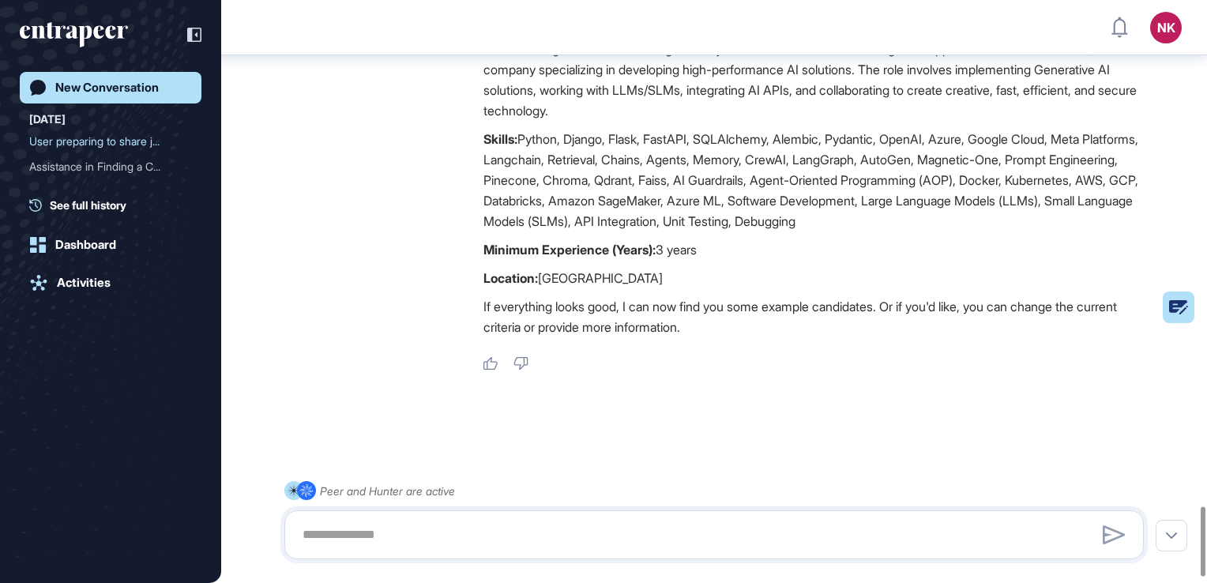
scroll to position [4230, 0]
click at [830, 526] on textarea at bounding box center [714, 535] width 842 height 32
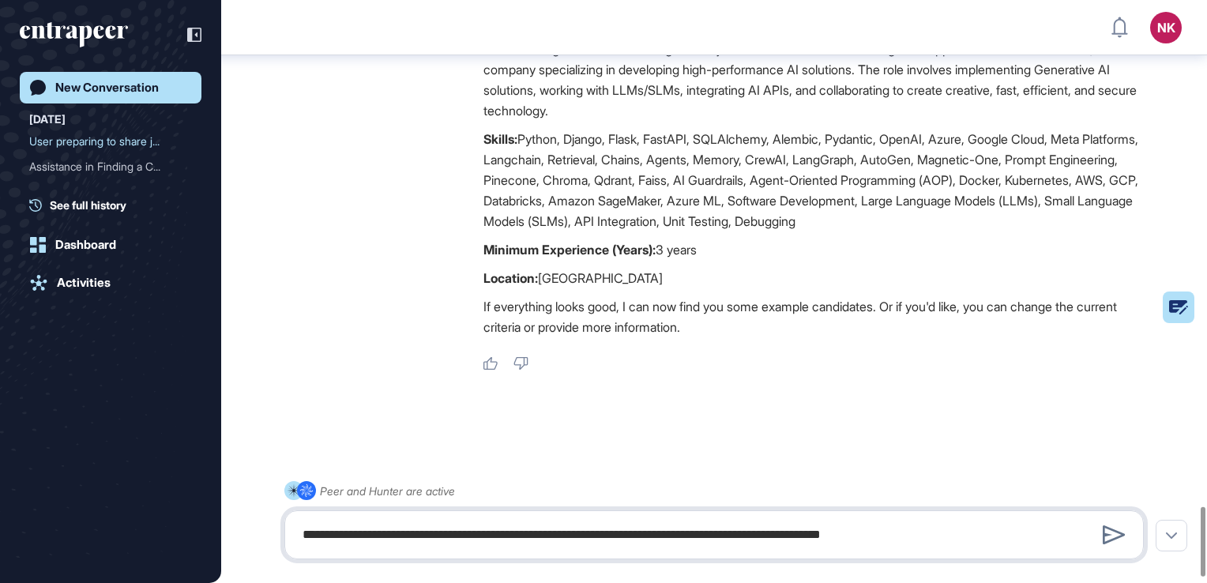
type textarea "**********"
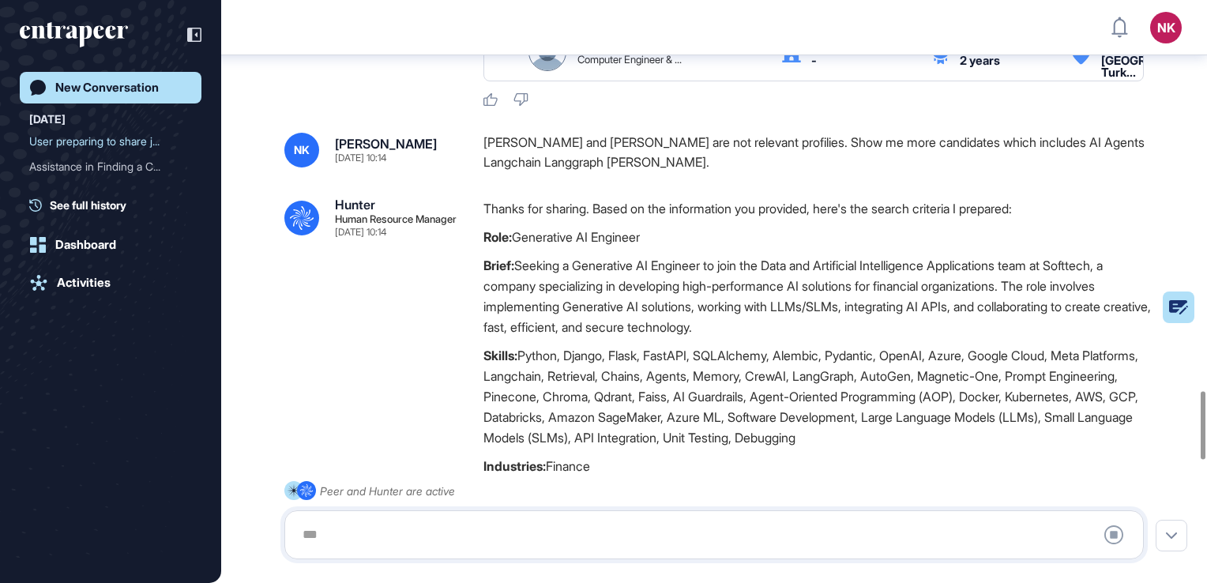
scroll to position [3329, 0]
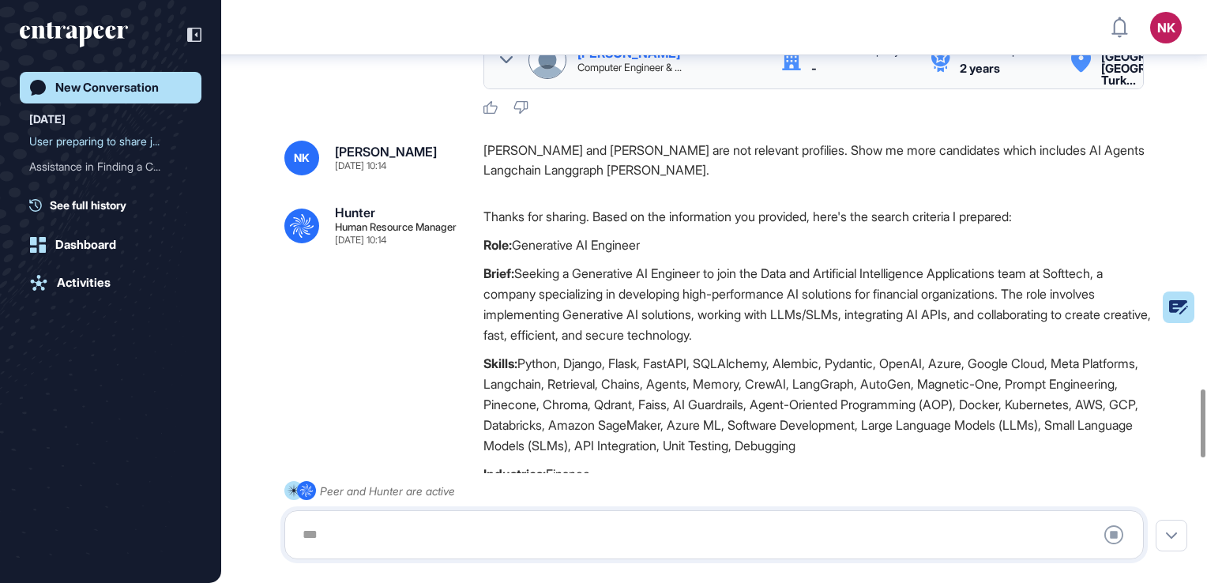
click at [503, 66] on icon at bounding box center [506, 60] width 13 height 13
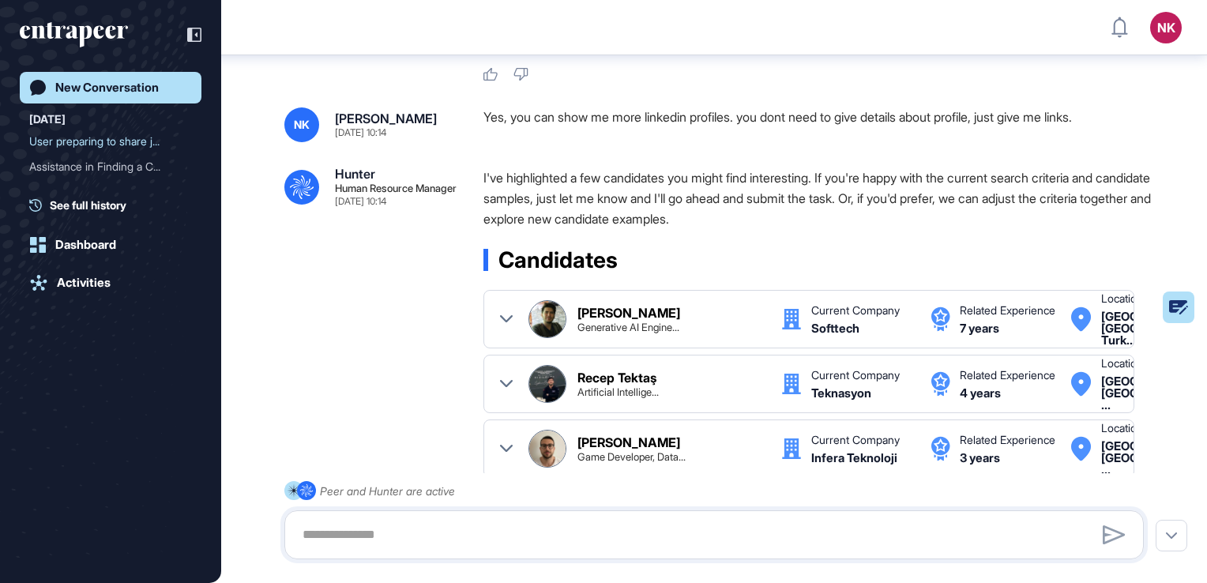
scroll to position [4809, 0]
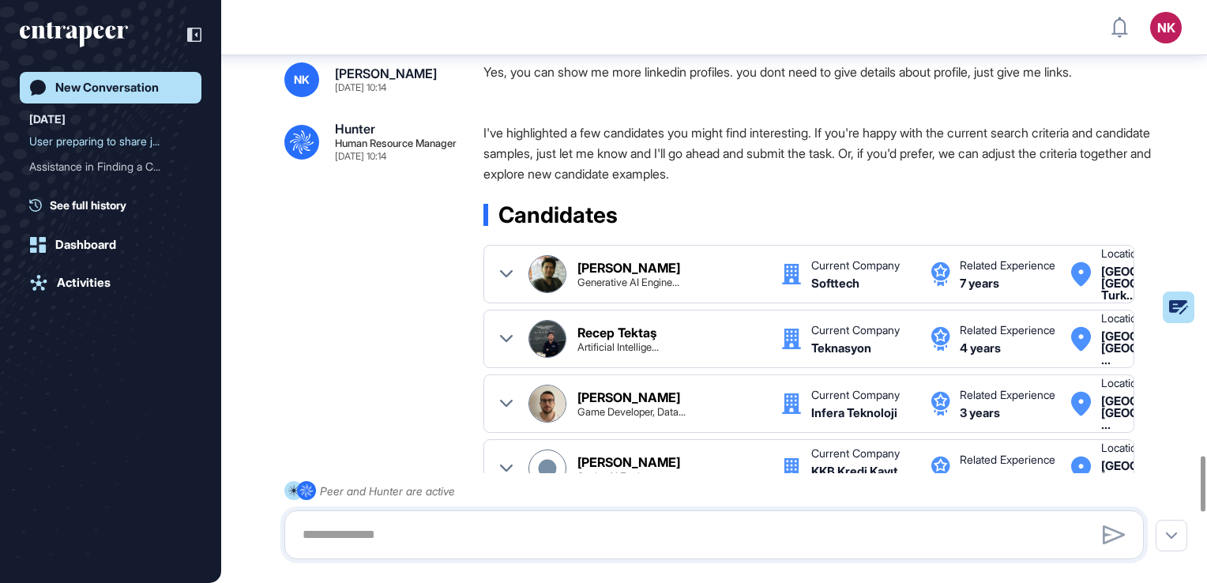
click at [825, 286] on div "NK [PERSON_NAME] [DATE] 10:14 Yes, you can show me more linkedin profiles. you …" at bounding box center [714, 487] width 860 height 850
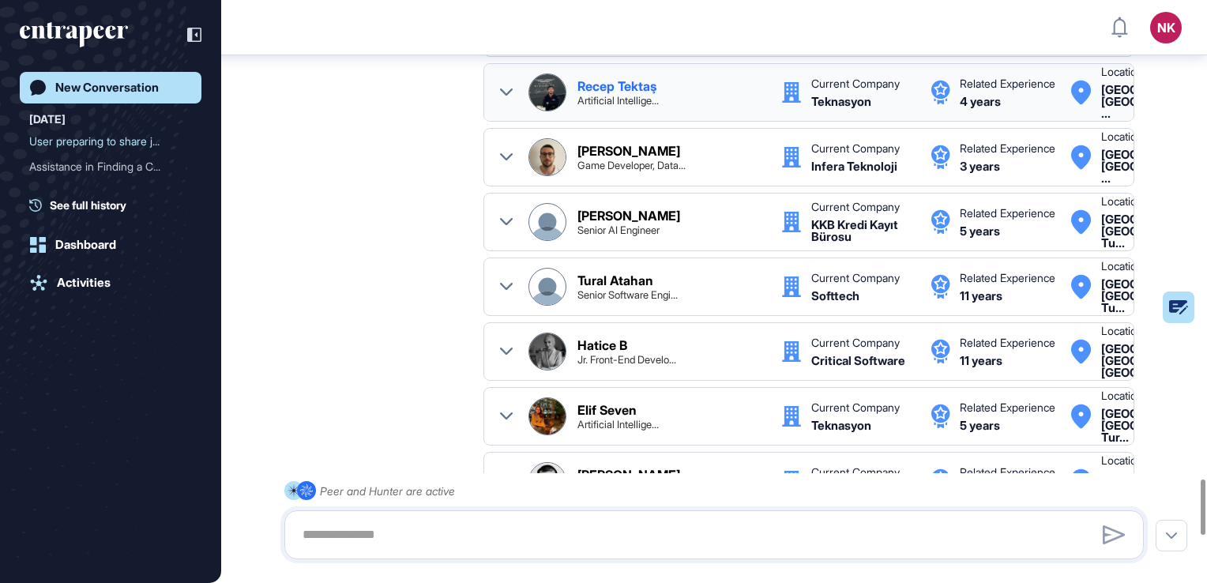
scroll to position [0, 0]
